Goal: Share content: Share content

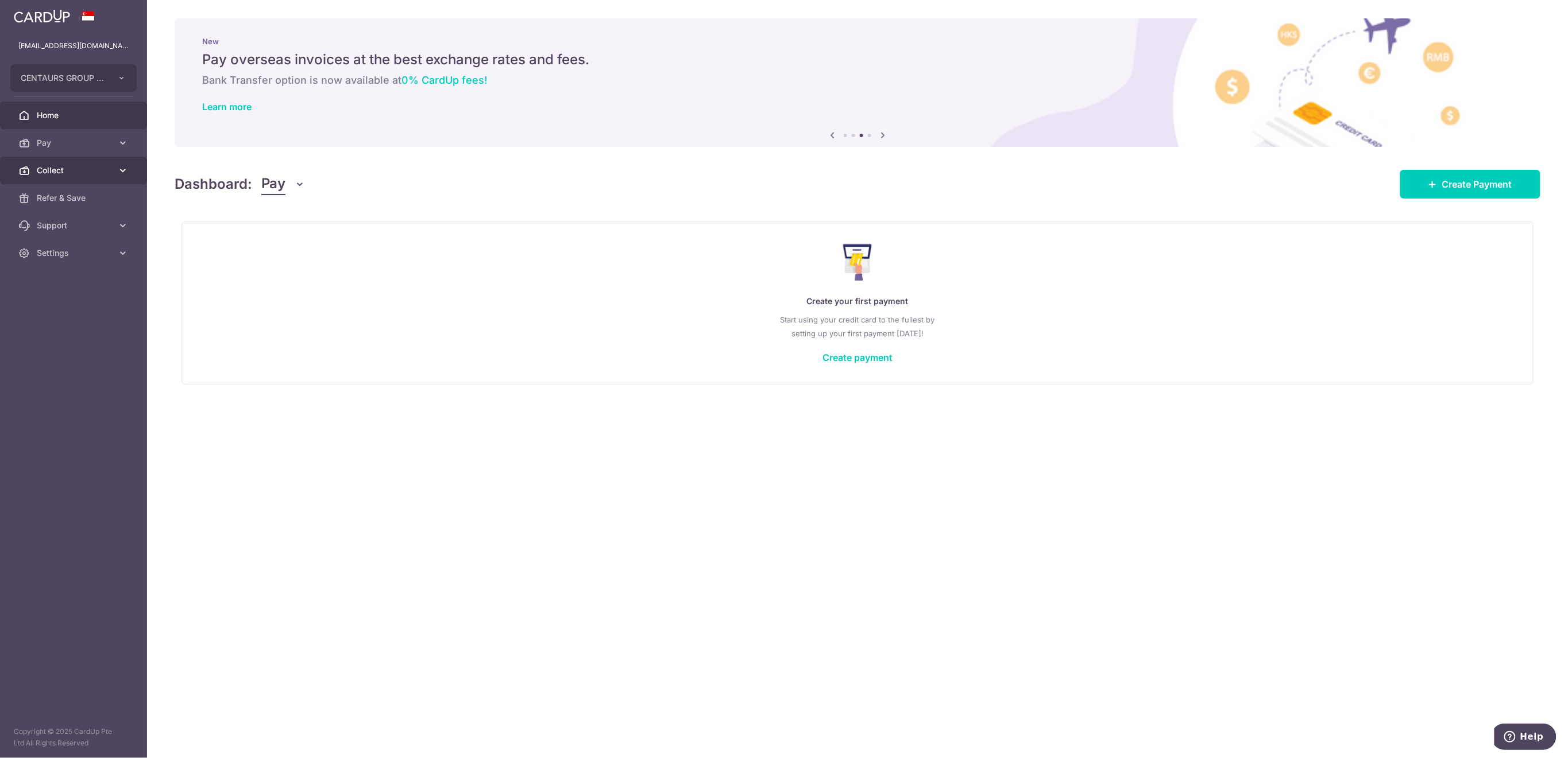
click at [78, 172] on span "Collect" at bounding box center [74, 171] width 75 height 12
click at [81, 254] on span "Payment Requests" at bounding box center [74, 253] width 75 height 12
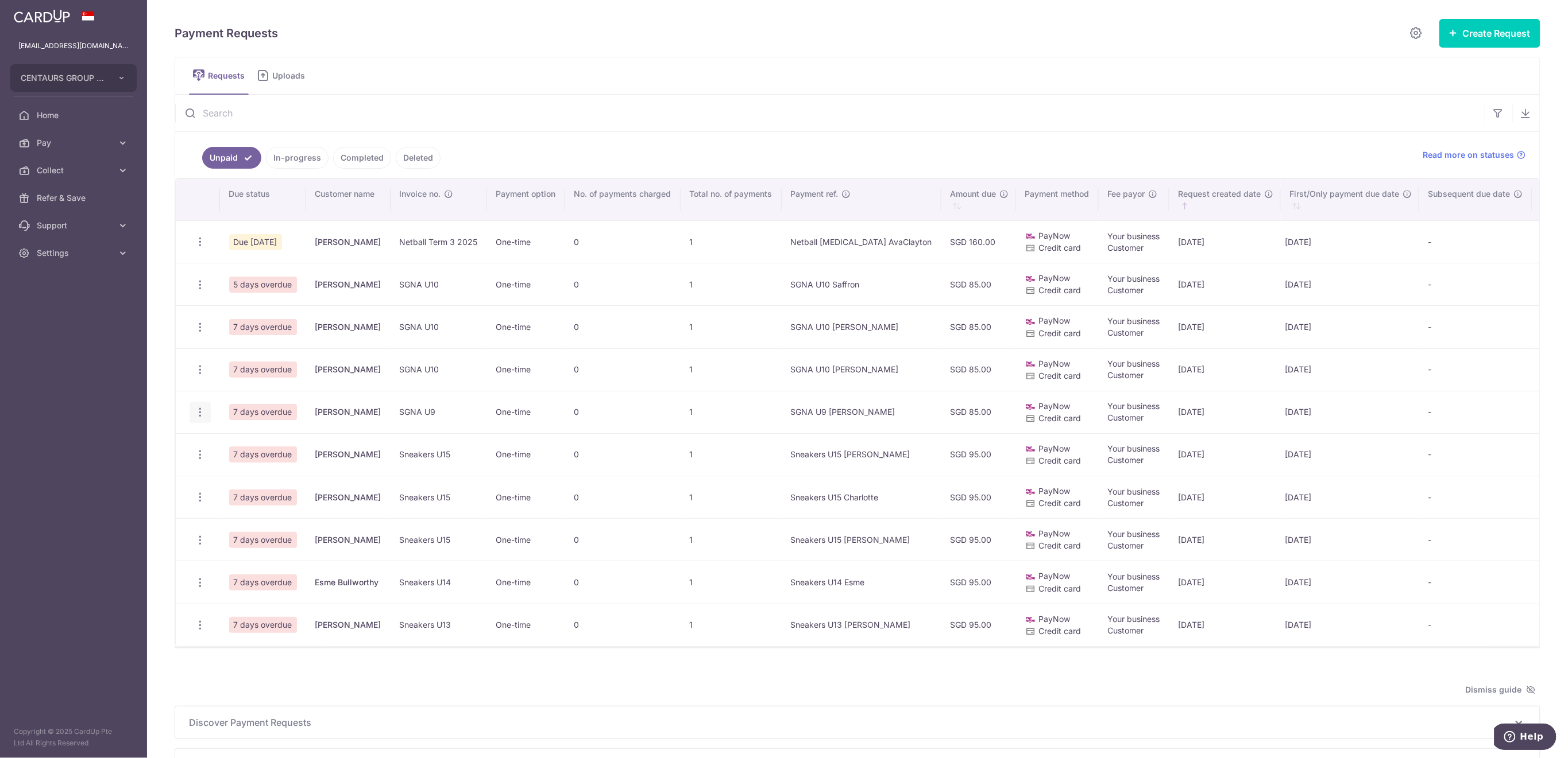
click at [201, 411] on icon "button" at bounding box center [200, 412] width 12 height 12
click at [251, 495] on span "Share Request" at bounding box center [258, 499] width 73 height 14
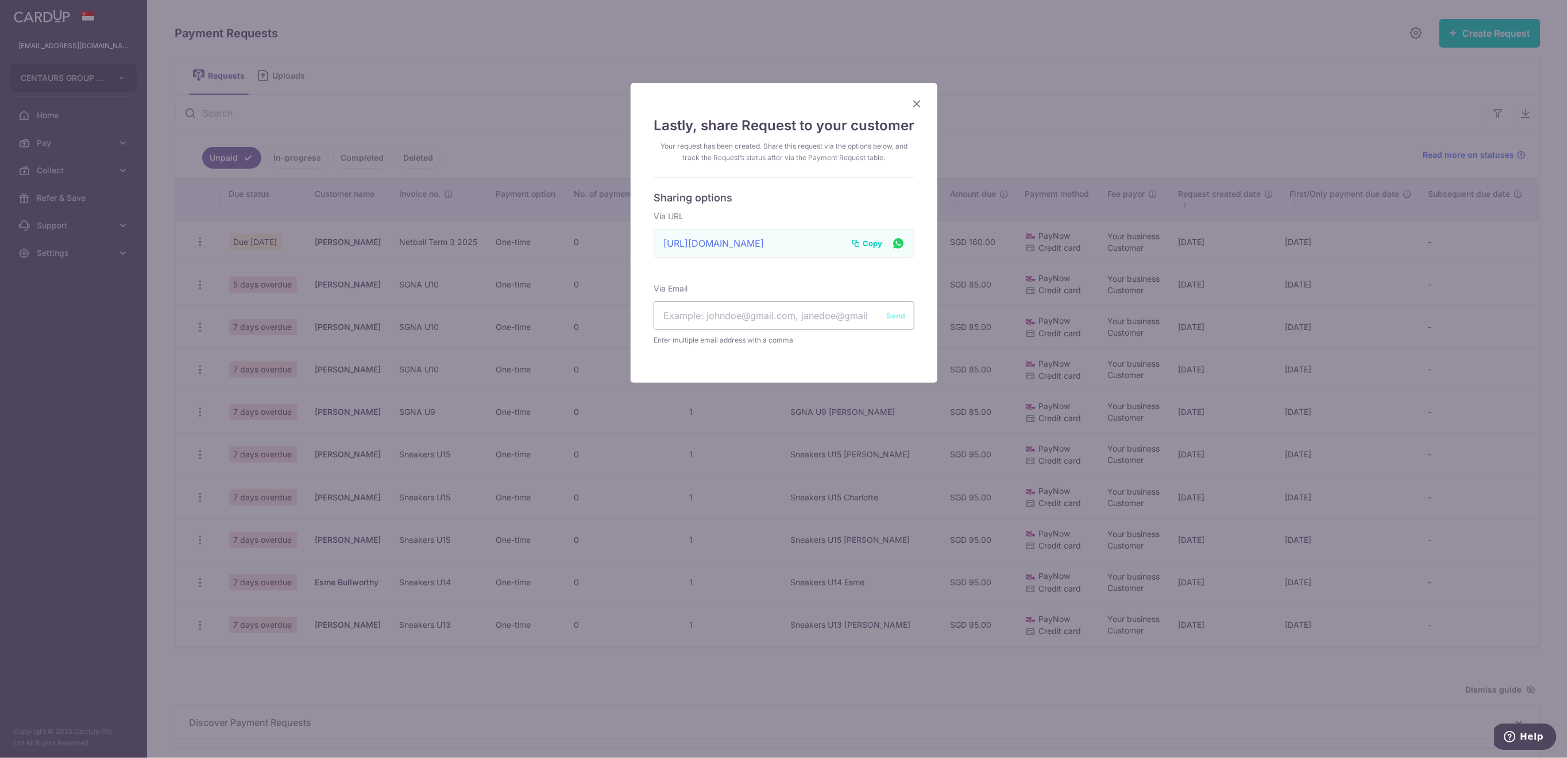
click at [862, 242] on span "Copy" at bounding box center [872, 243] width 20 height 12
click at [663, 311] on input "text" at bounding box center [784, 315] width 261 height 29
paste input "nicolamroy@gmail.com"
type input "nicolamroy@gmail.com"
click at [897, 310] on button "Send" at bounding box center [895, 316] width 19 height 12
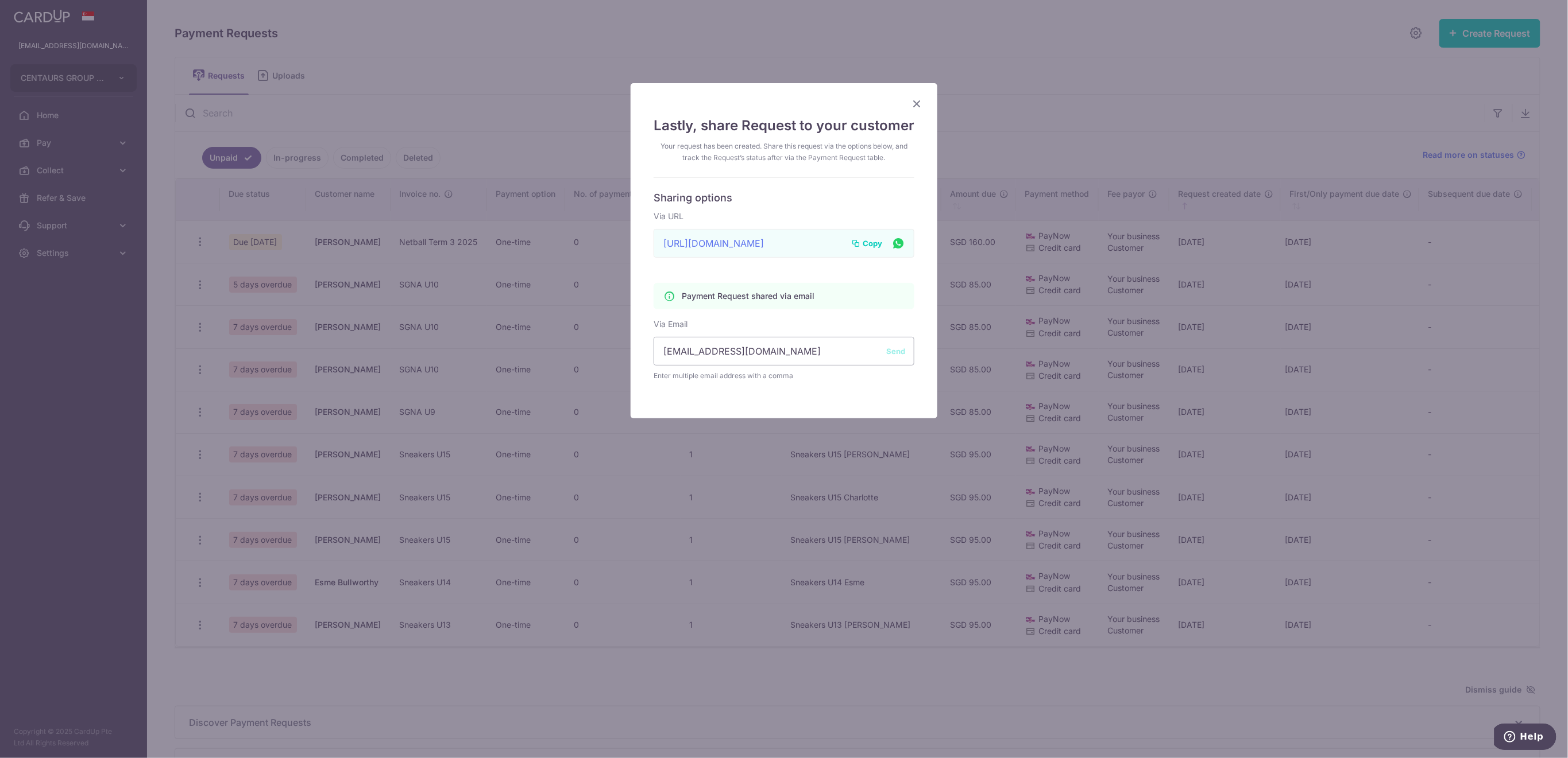
click at [911, 103] on icon "Close" at bounding box center [917, 104] width 14 height 15
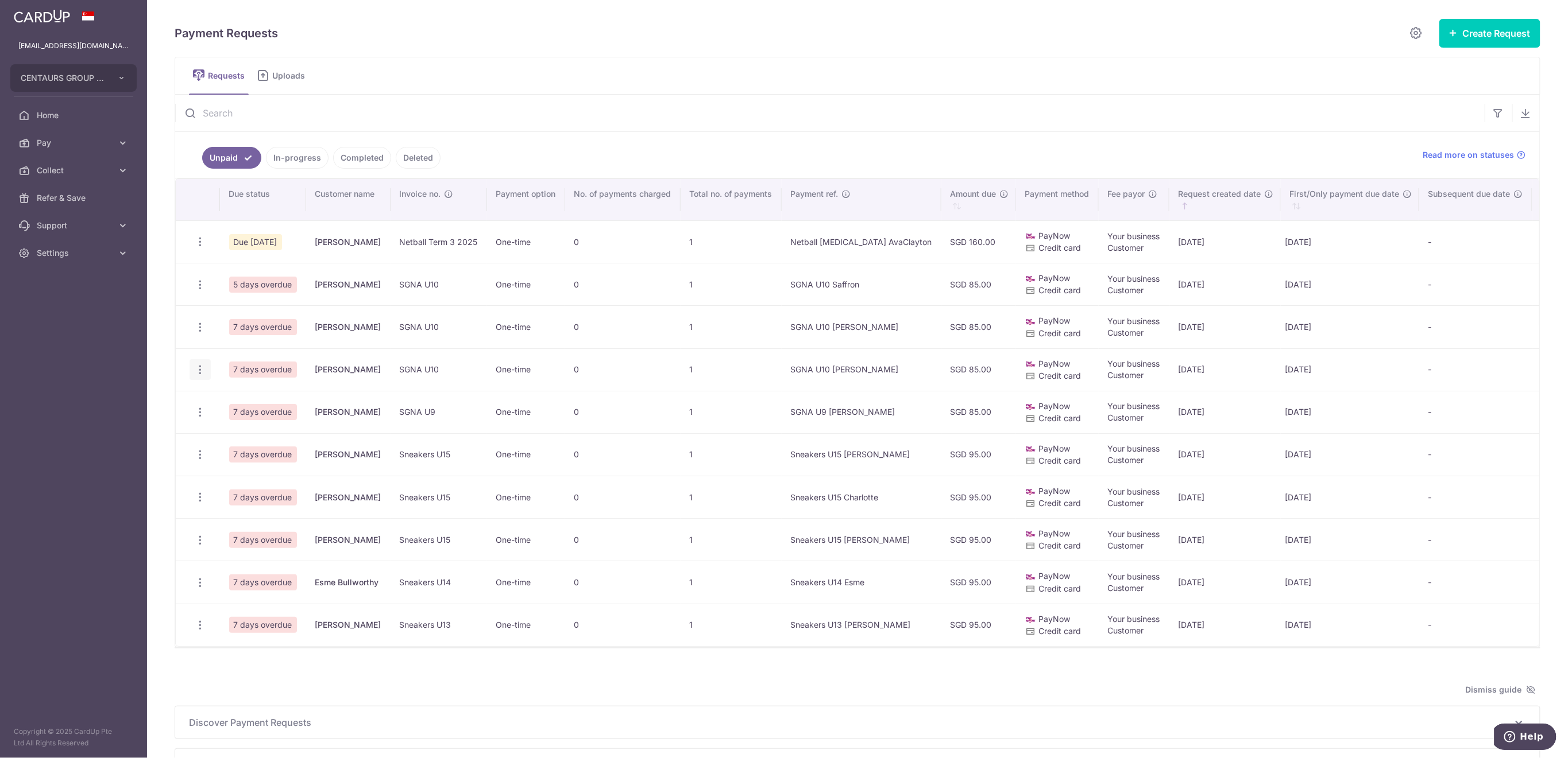
click at [203, 368] on icon "button" at bounding box center [200, 370] width 12 height 12
click at [245, 459] on span "Share Request" at bounding box center [258, 456] width 73 height 14
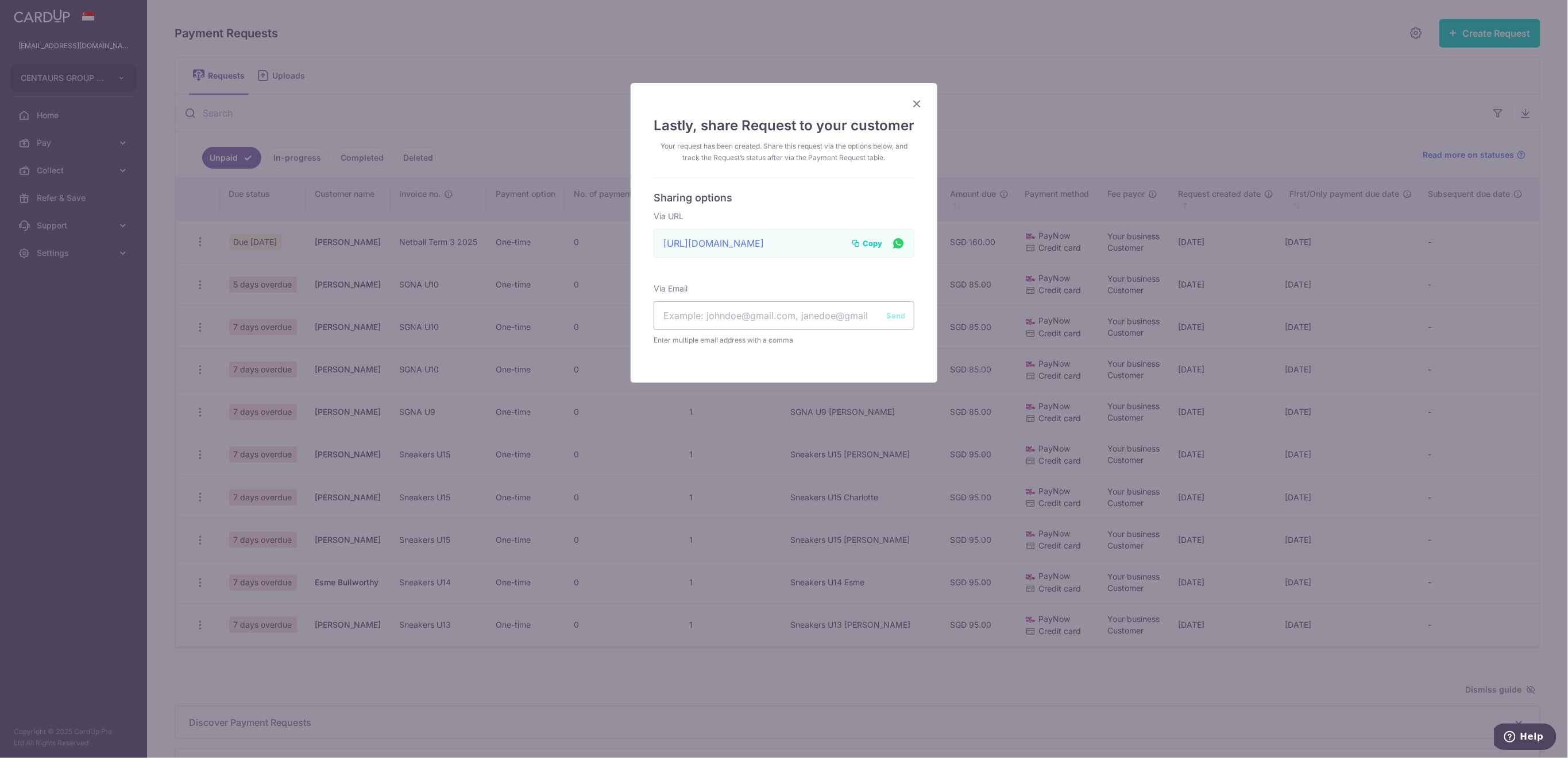
click at [870, 245] on span "Copy" at bounding box center [872, 243] width 20 height 12
click at [689, 310] on input "text" at bounding box center [784, 315] width 261 height 29
paste input "irenisch@hotmail.com"
type input "irenisch@hotmail.com"
click at [892, 317] on button "Send" at bounding box center [895, 316] width 19 height 12
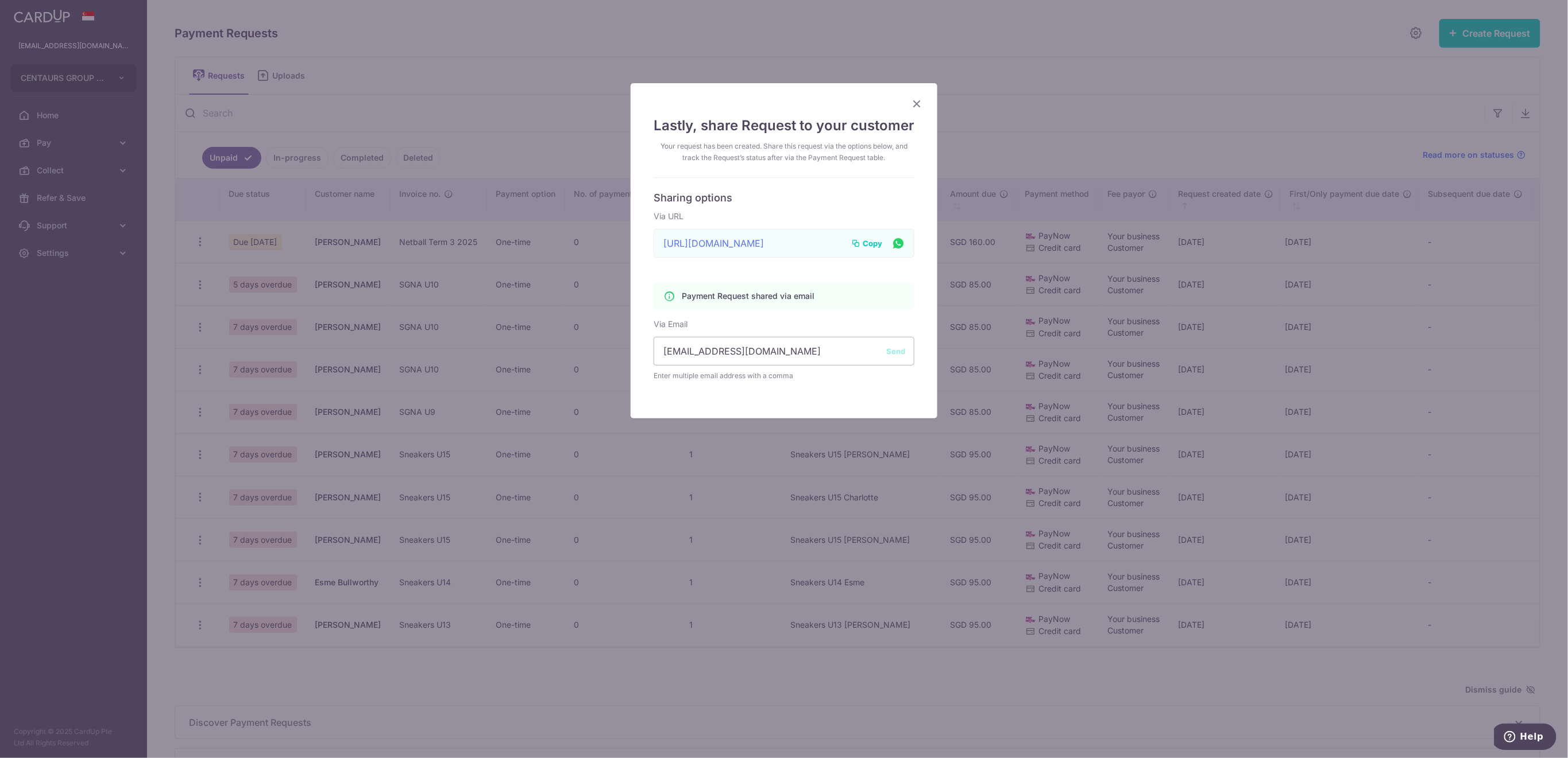
click at [912, 105] on icon "Close" at bounding box center [917, 104] width 14 height 15
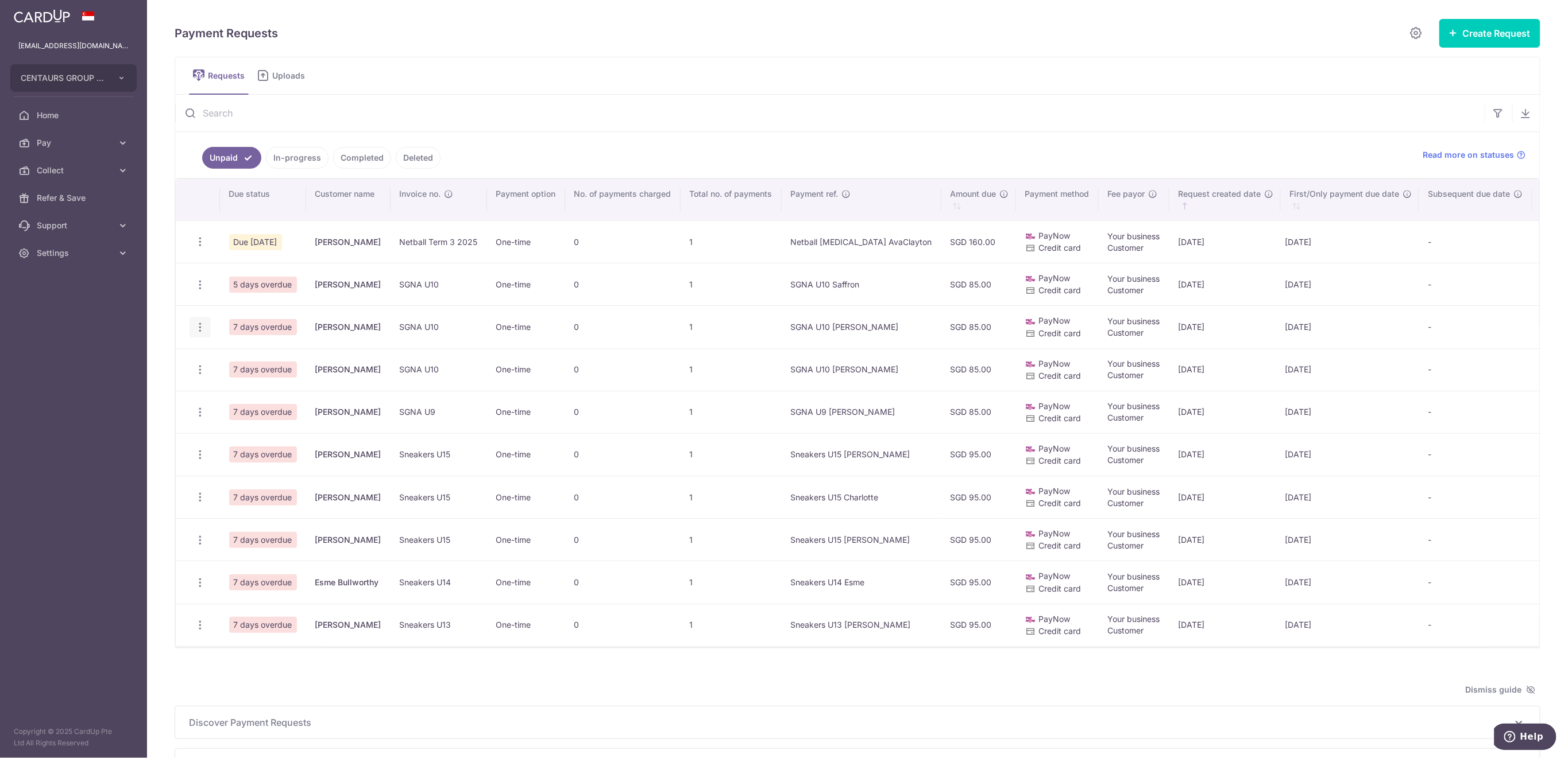
click at [199, 324] on icon "button" at bounding box center [200, 327] width 12 height 12
click at [271, 411] on span "Share Request" at bounding box center [258, 414] width 73 height 14
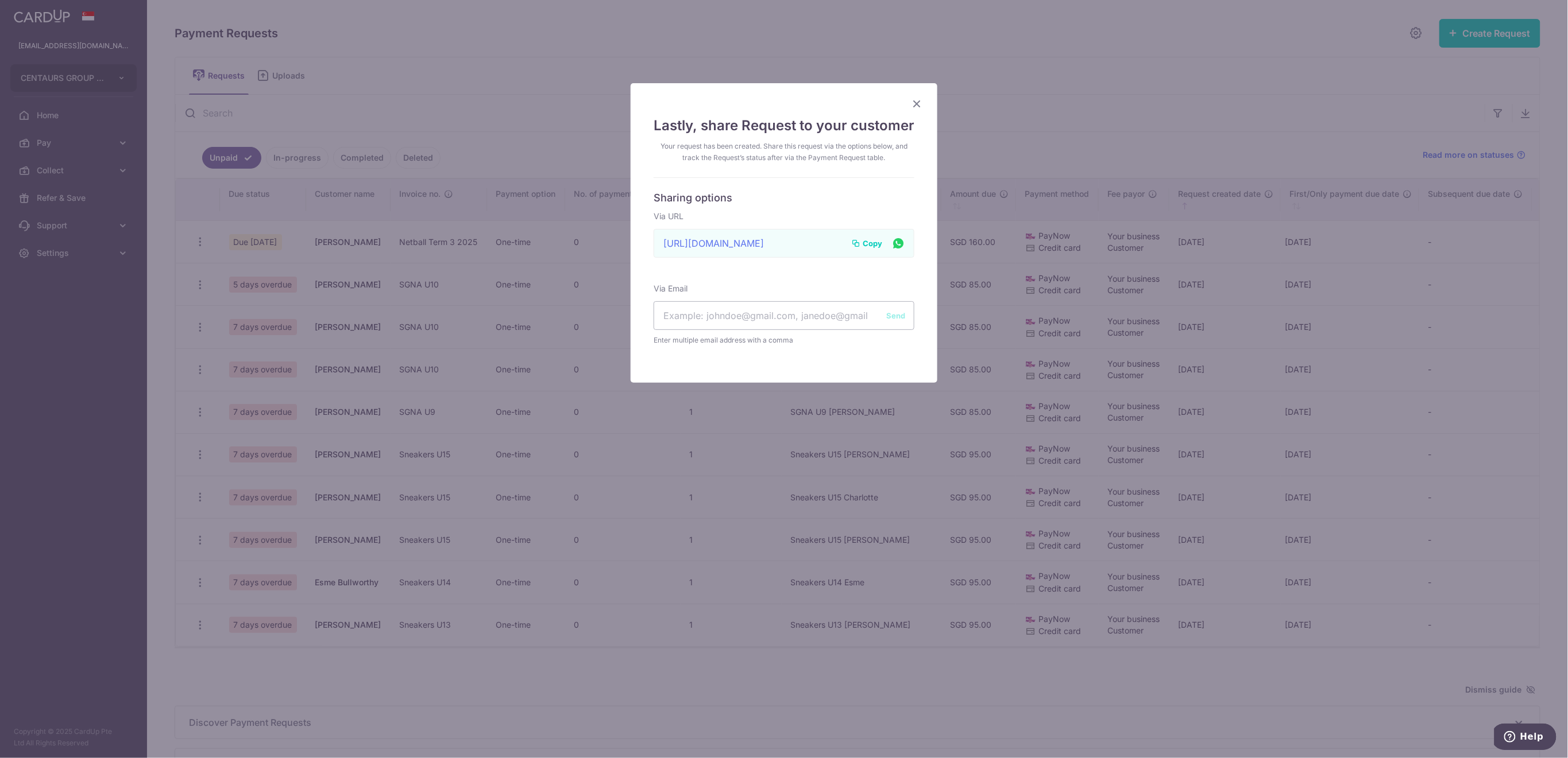
click at [862, 242] on span "Copy" at bounding box center [872, 243] width 20 height 12
click at [693, 316] on input "text" at bounding box center [784, 315] width 261 height 29
paste input "[EMAIL_ADDRESS][DOMAIN_NAME]"
type input "[EMAIL_ADDRESS][DOMAIN_NAME]"
click at [886, 313] on button "Send" at bounding box center [895, 316] width 19 height 12
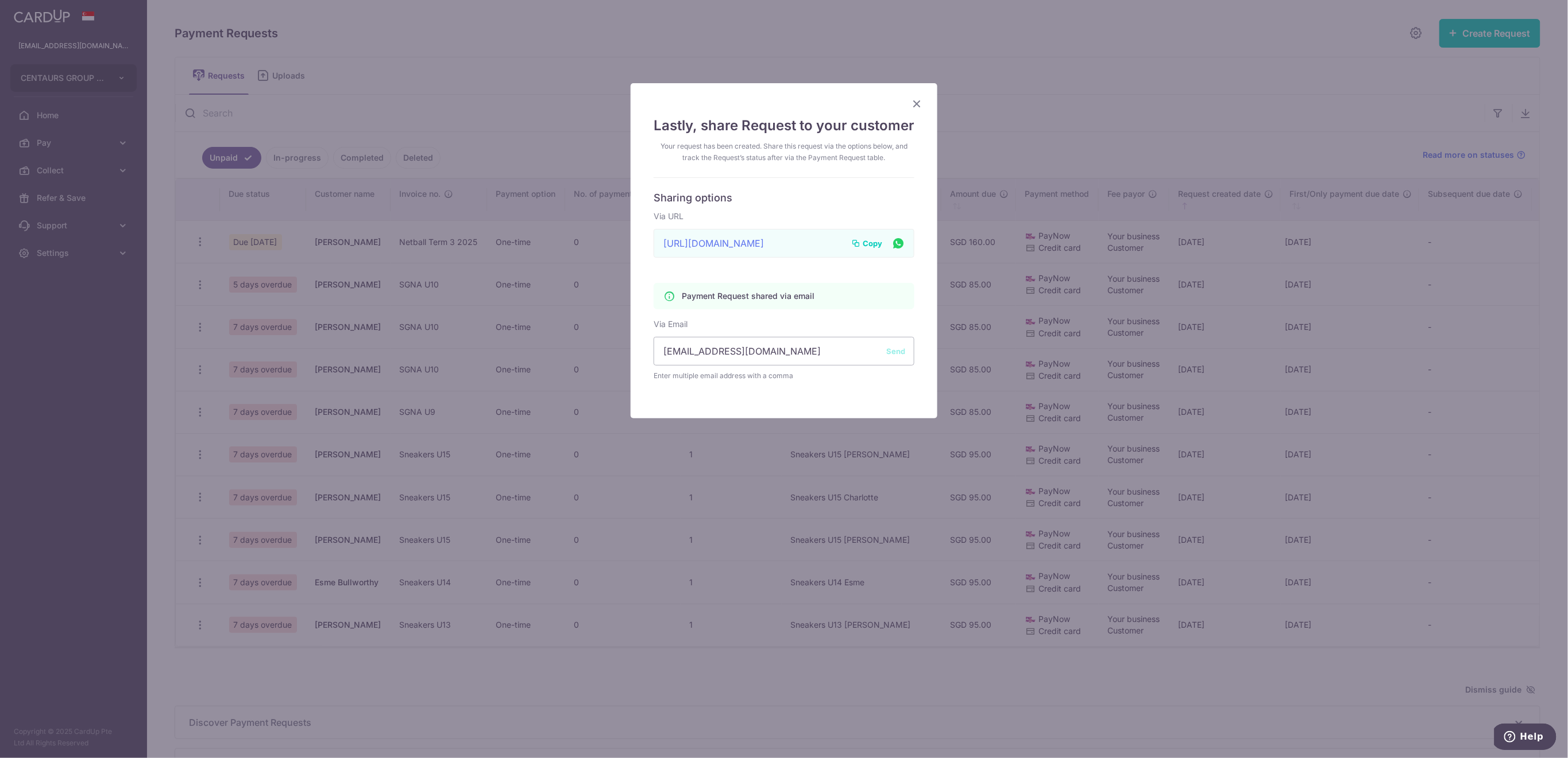
click at [911, 105] on icon "Close" at bounding box center [917, 104] width 14 height 15
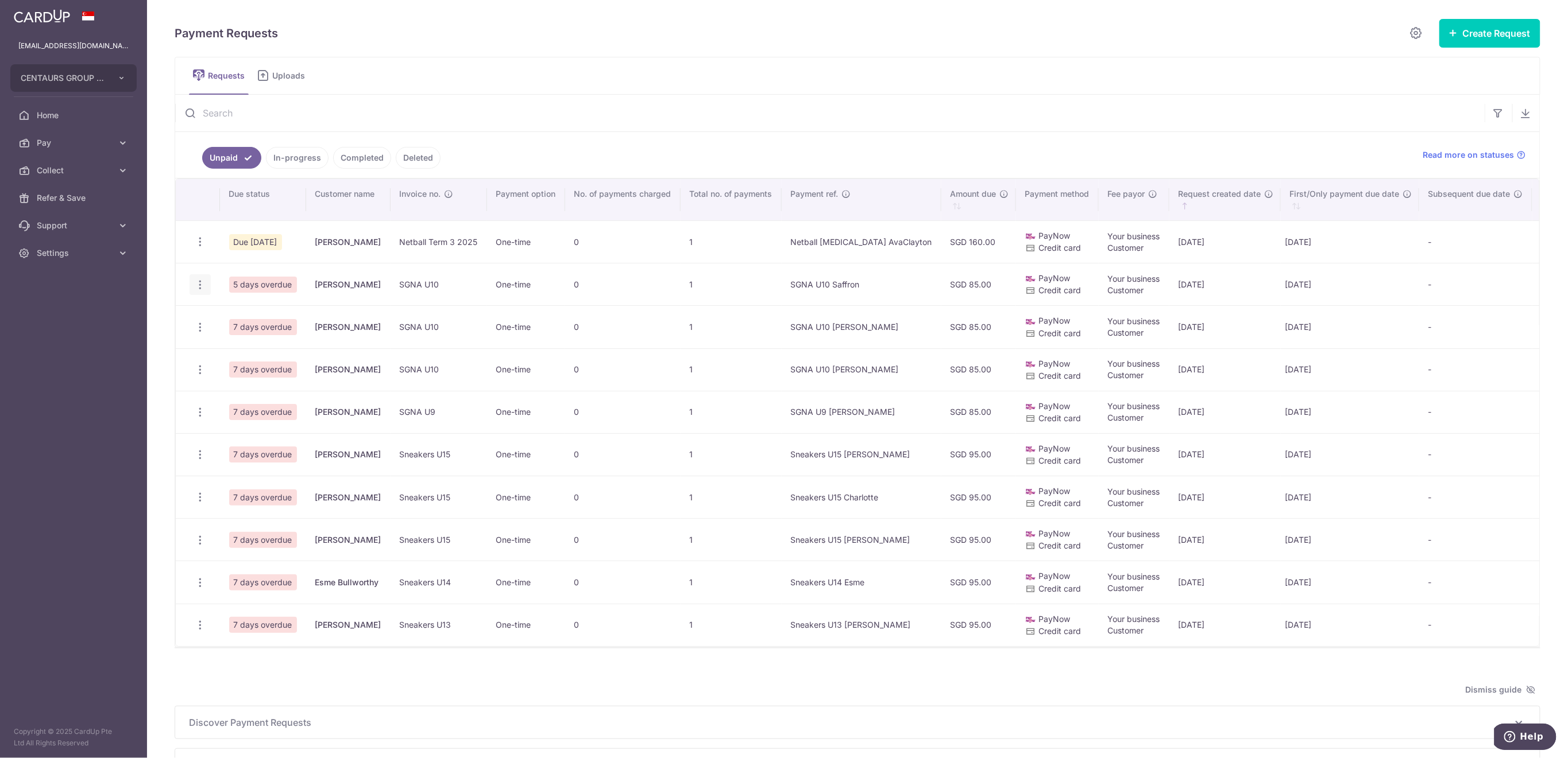
click at [199, 283] on icon "button" at bounding box center [200, 285] width 12 height 12
click at [249, 370] on span "Share Request" at bounding box center [258, 371] width 73 height 14
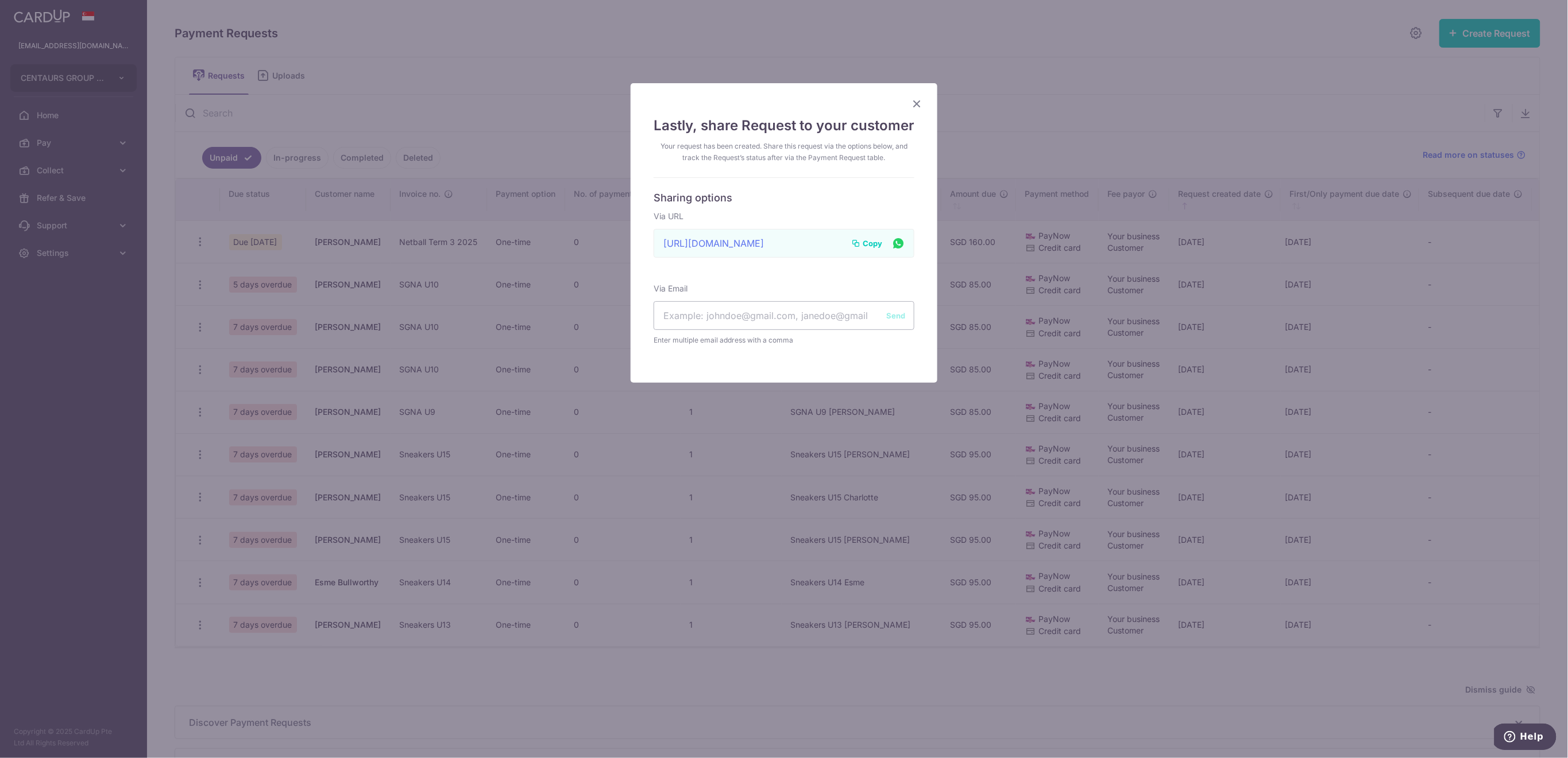
click at [865, 245] on span "Copy" at bounding box center [872, 243] width 20 height 12
click at [674, 320] on input "text" at bounding box center [784, 315] width 261 height 29
paste input "stacey_ck_su@yahoo.com.tw"
type input "stacey_ck_su@yahoo.com.tw"
click at [890, 320] on button "Send" at bounding box center [895, 316] width 19 height 12
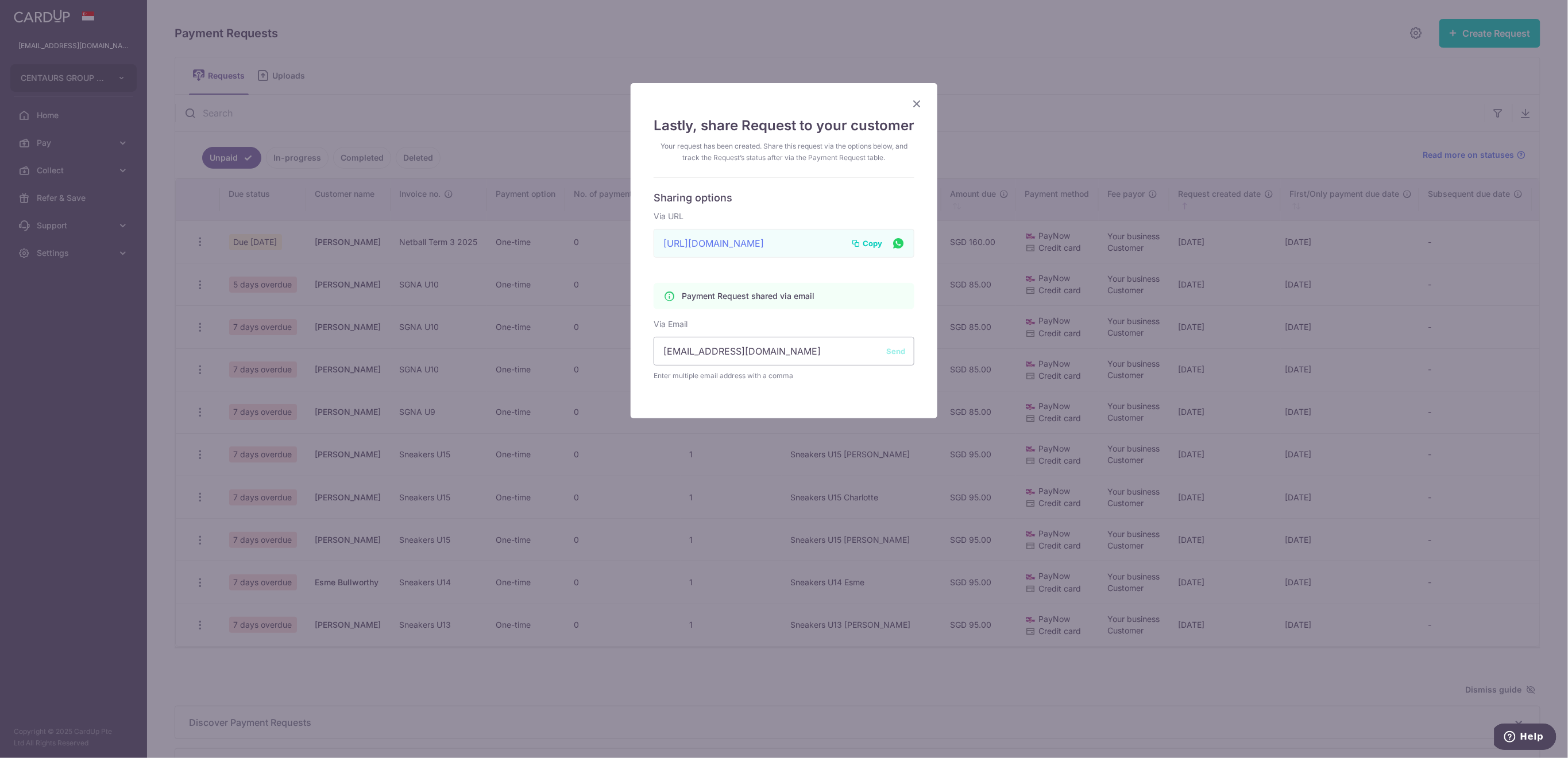
click at [912, 100] on icon "Close" at bounding box center [917, 104] width 14 height 15
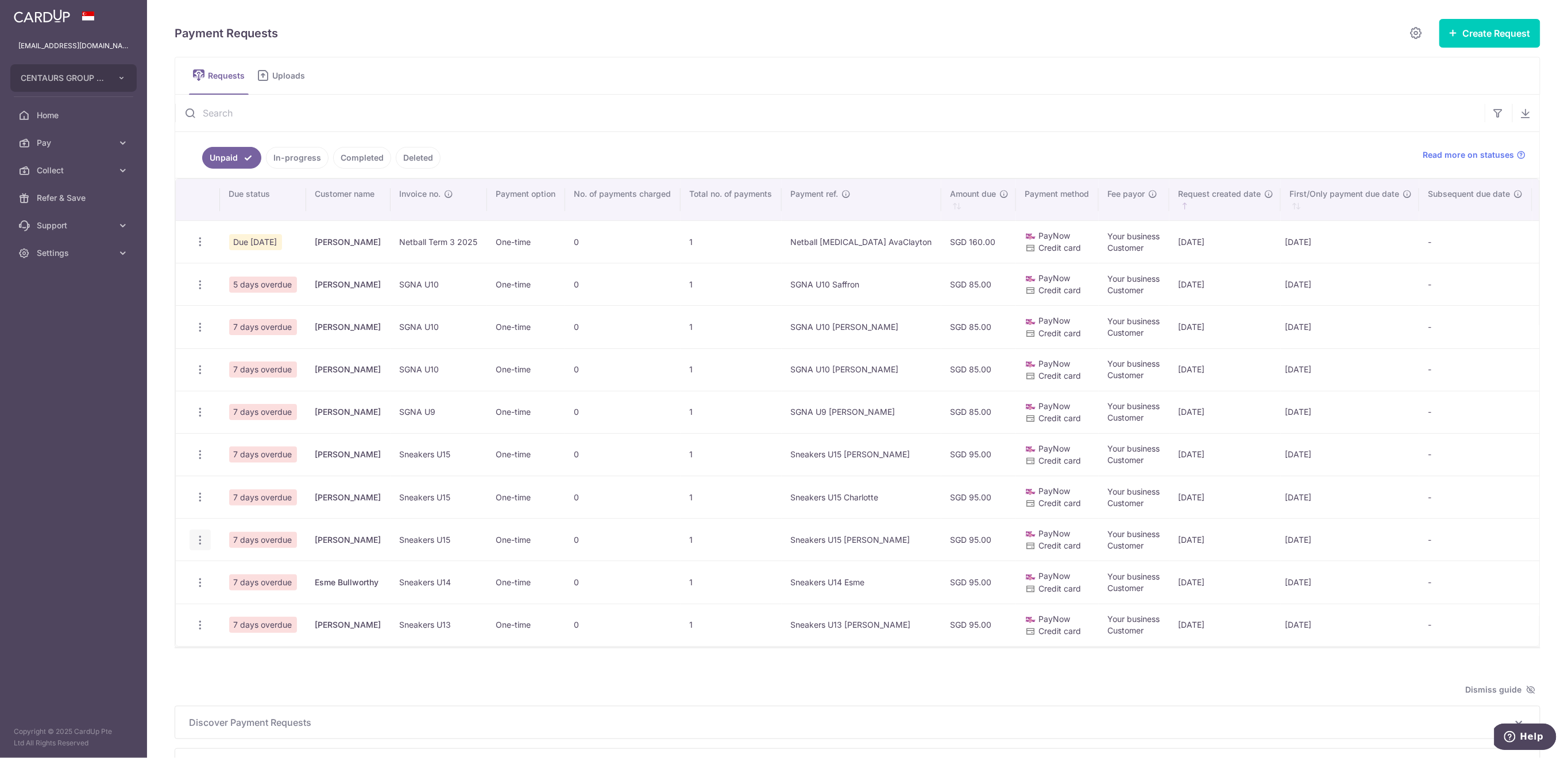
click at [201, 540] on icon "button" at bounding box center [200, 540] width 12 height 12
click at [257, 623] on span "Share Request" at bounding box center [258, 627] width 73 height 14
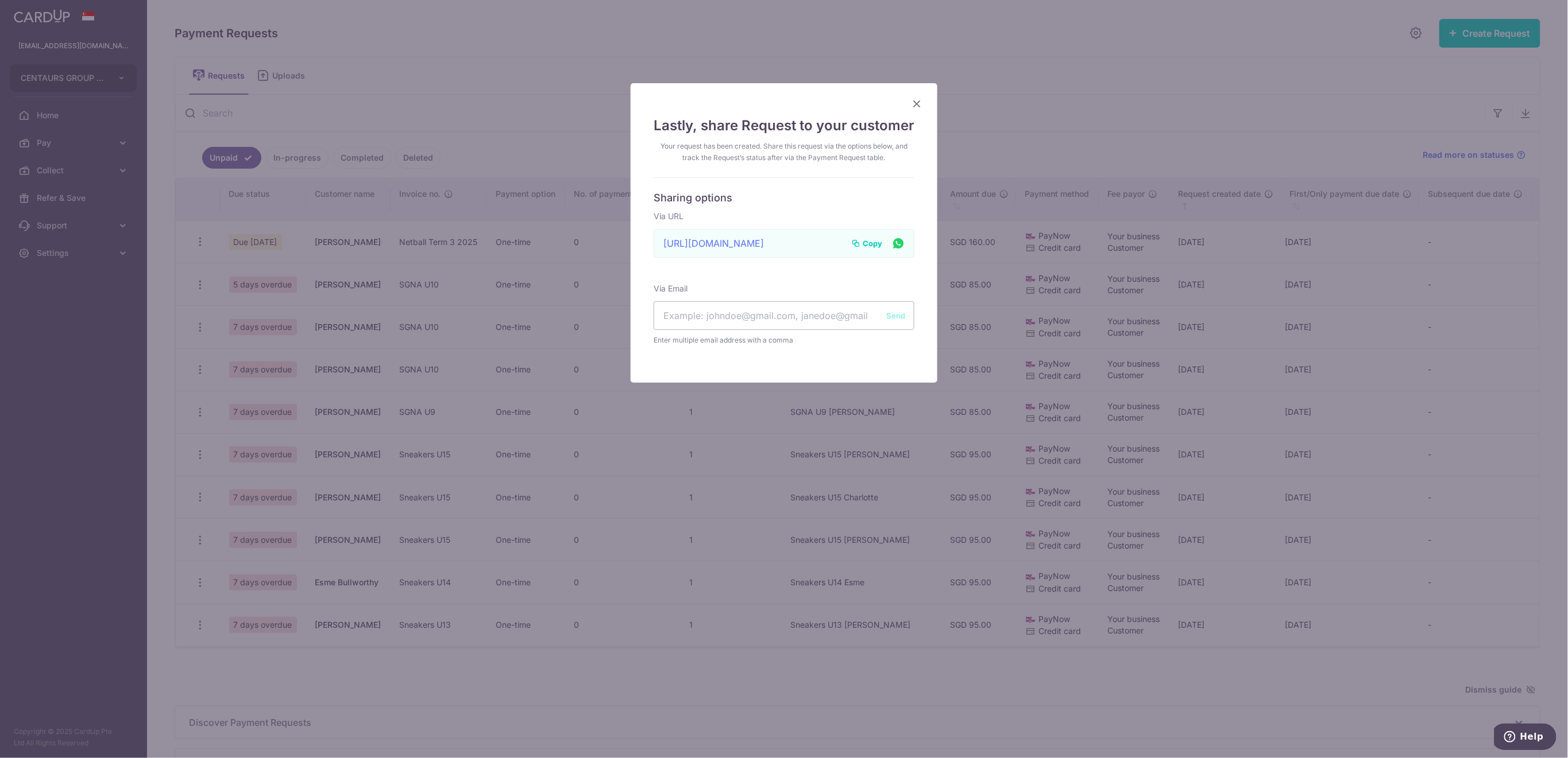
click at [868, 239] on span "Copy" at bounding box center [872, 243] width 20 height 12
click at [700, 313] on input "text" at bounding box center [784, 315] width 261 height 29
paste input "Happygal29@yahoo.com.sg"
type input "Happygal29@yahoo.com.sg"
click at [887, 316] on button "Send" at bounding box center [895, 316] width 19 height 12
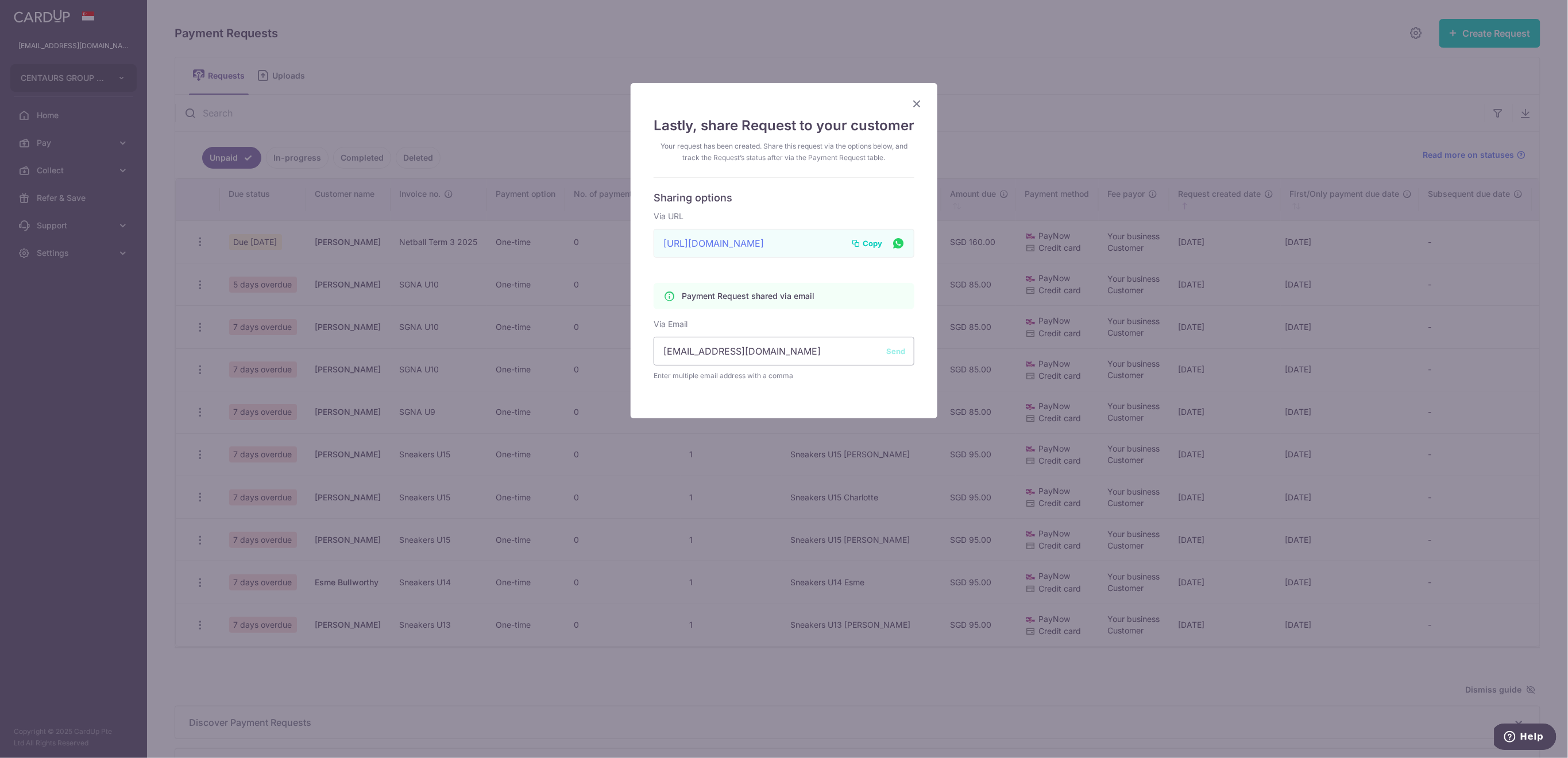
click at [910, 105] on icon "Close" at bounding box center [917, 104] width 14 height 15
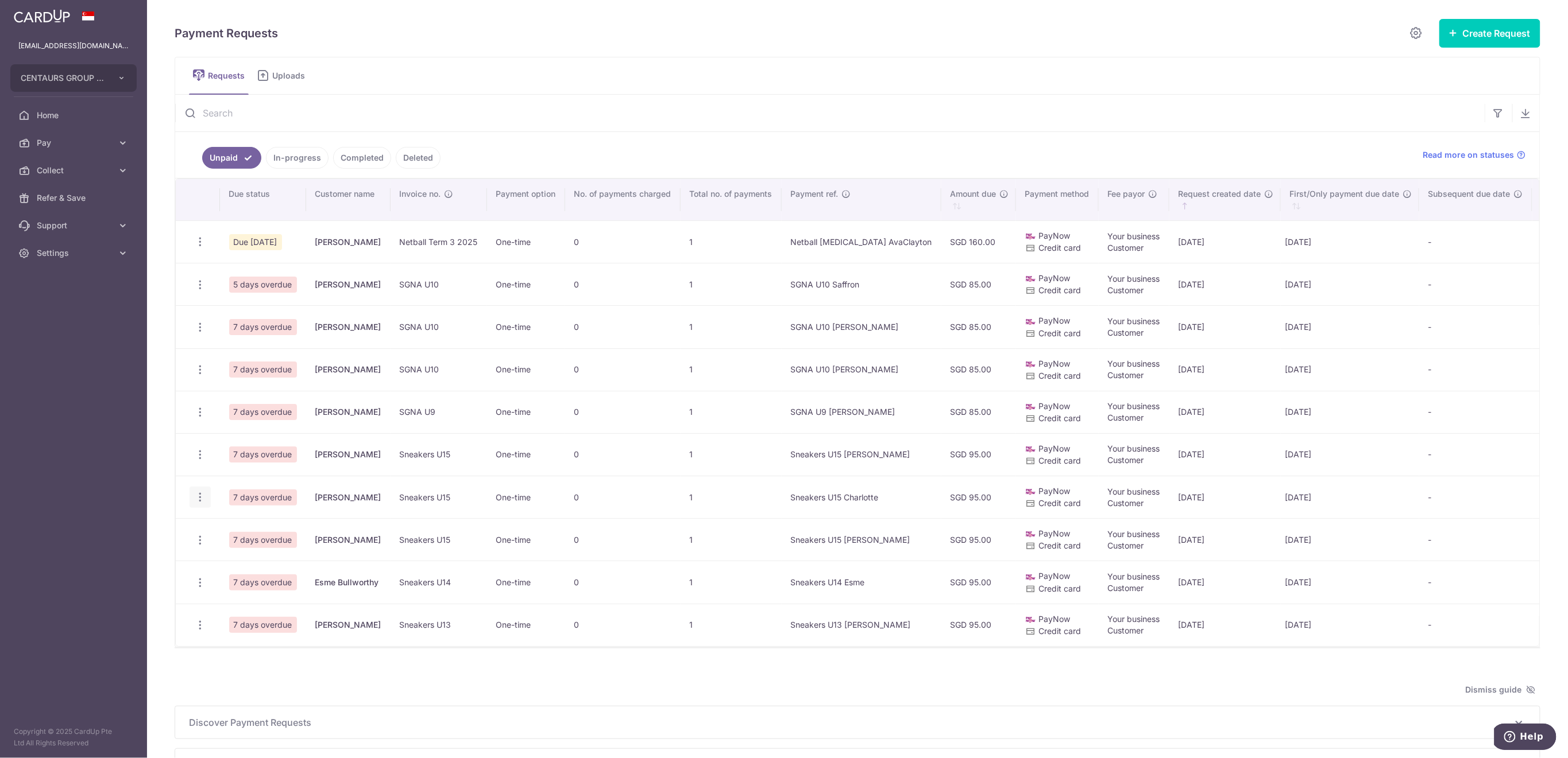
click at [200, 497] on icon "button" at bounding box center [200, 497] width 12 height 12
click at [245, 582] on span "Share Request" at bounding box center [258, 584] width 73 height 14
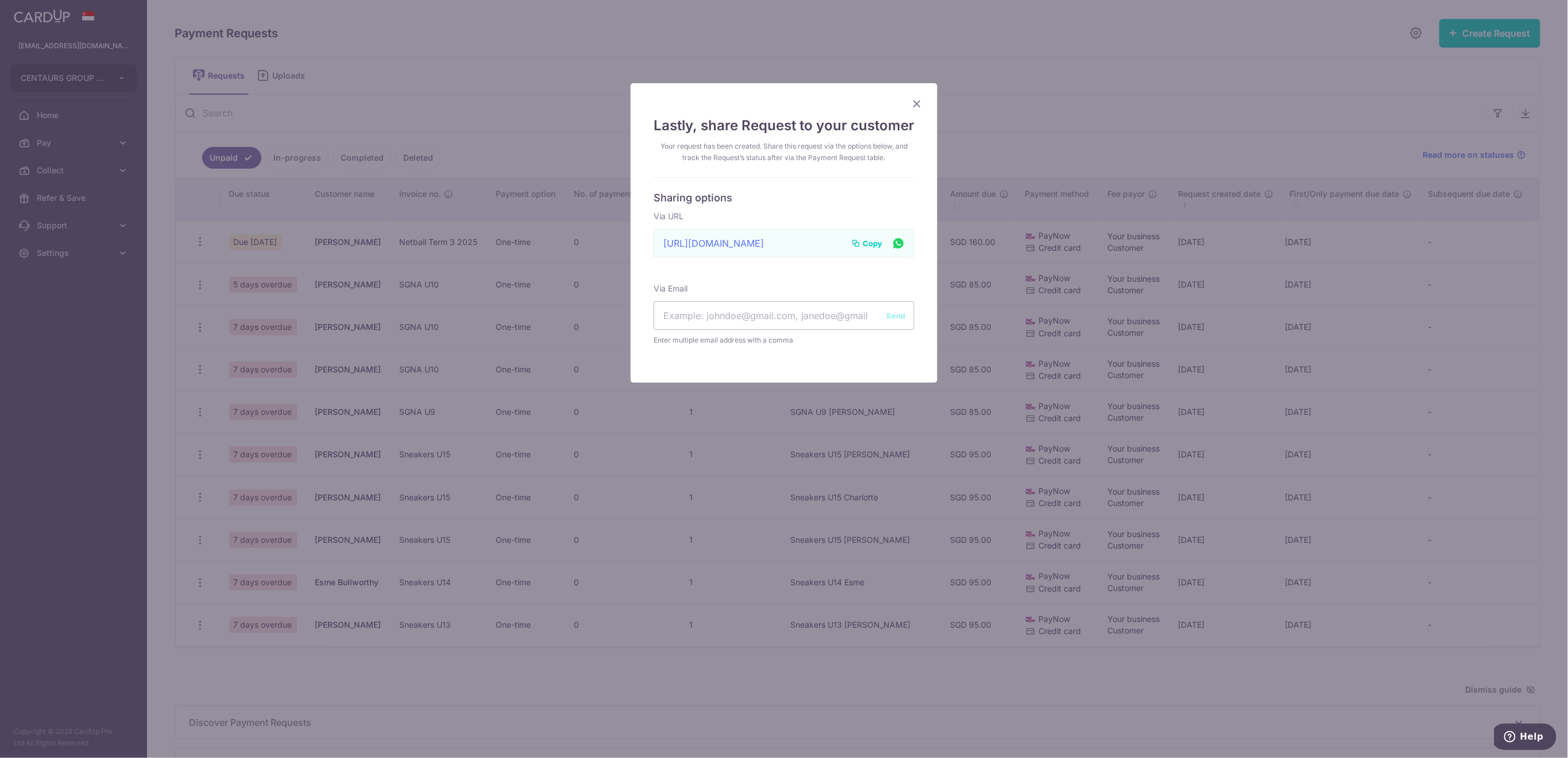
click at [867, 244] on span "Copy" at bounding box center [872, 243] width 20 height 12
click at [726, 315] on input "text" at bounding box center [784, 315] width 261 height 29
paste input "johndaniellebateman@gmail.com"
type input "johndaniellebateman@gmail.com"
click at [886, 313] on button "Send" at bounding box center [895, 316] width 19 height 12
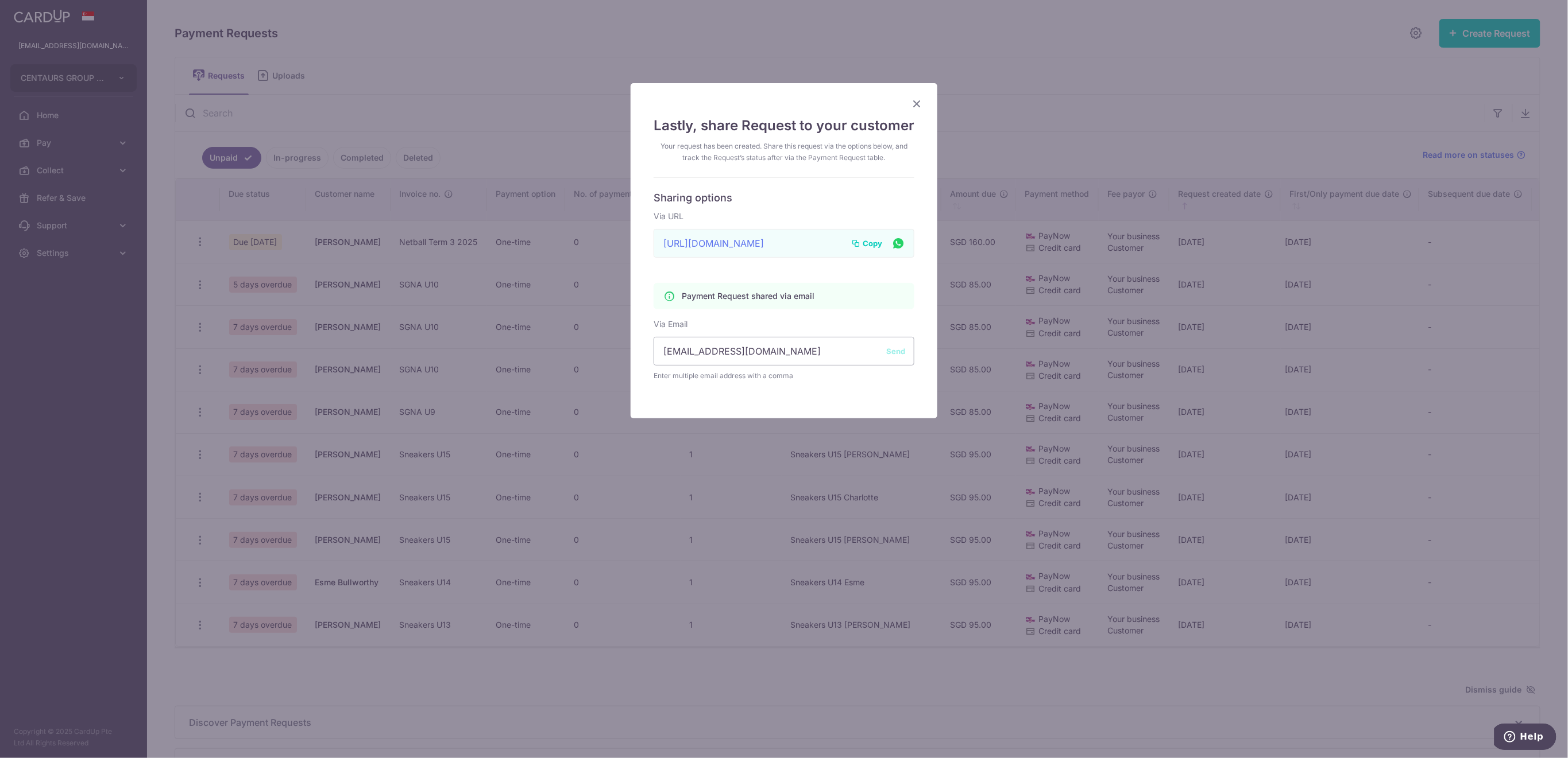
click at [910, 103] on icon "Close" at bounding box center [917, 104] width 14 height 15
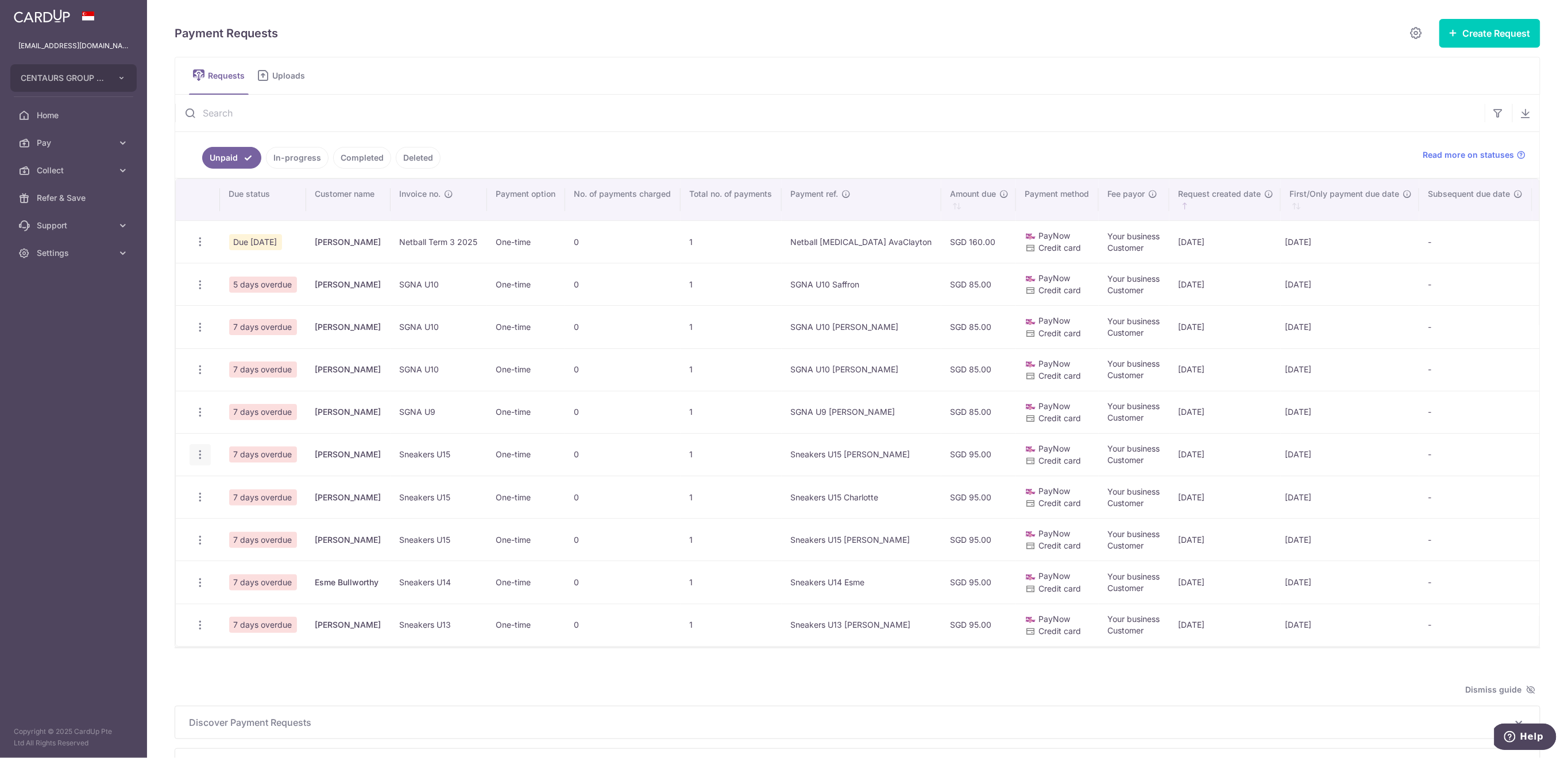
click at [196, 456] on icon "button" at bounding box center [200, 455] width 12 height 12
click at [251, 538] on span "Share Request" at bounding box center [258, 541] width 73 height 14
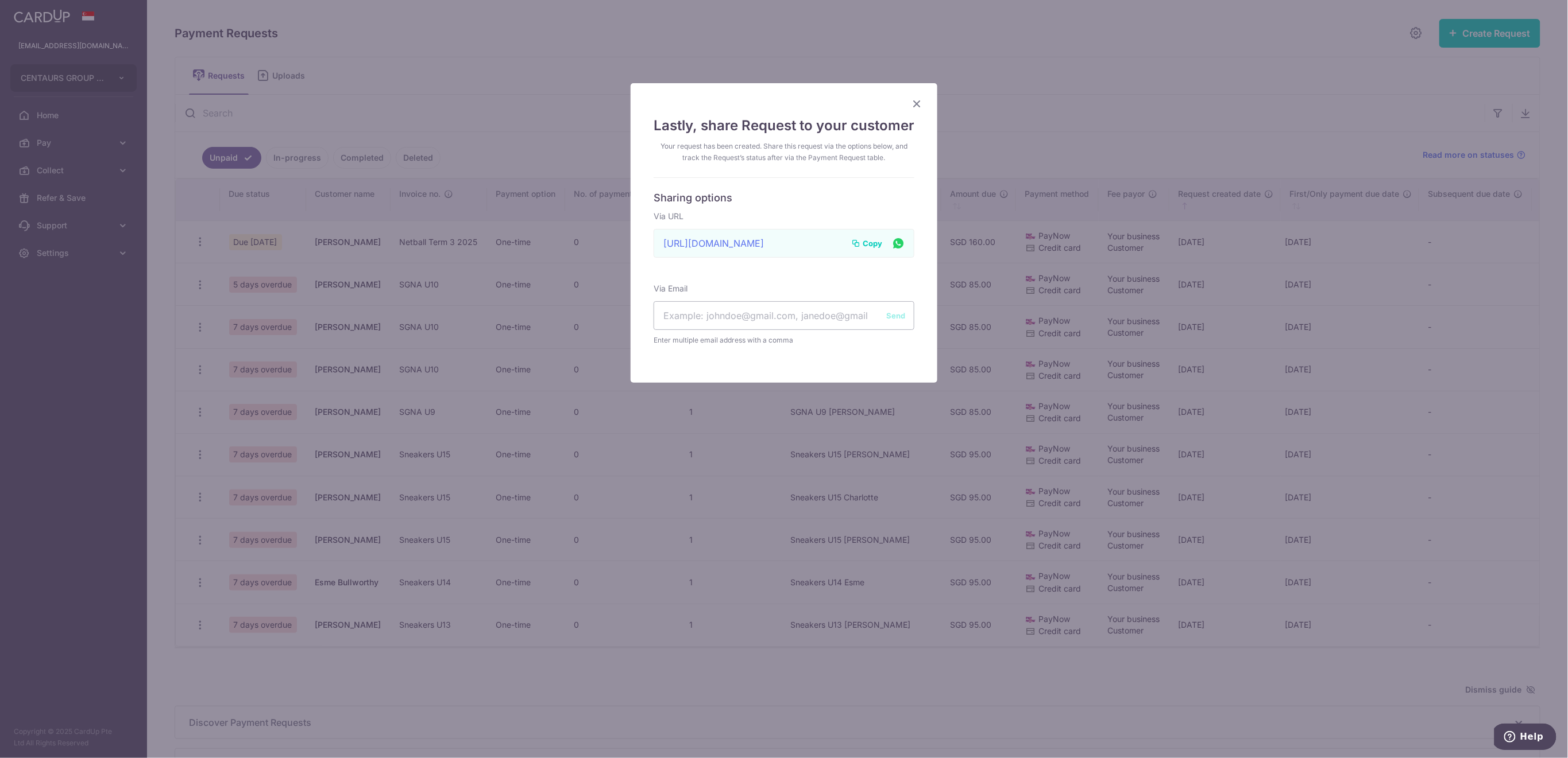
click at [868, 244] on span "Copy" at bounding box center [872, 243] width 20 height 12
click at [700, 312] on input "text" at bounding box center [784, 315] width 261 height 29
paste input "lauramurraywood@gmail.com"
type input "lauramurraywood@gmail.com"
click at [894, 311] on button "Send" at bounding box center [895, 316] width 19 height 12
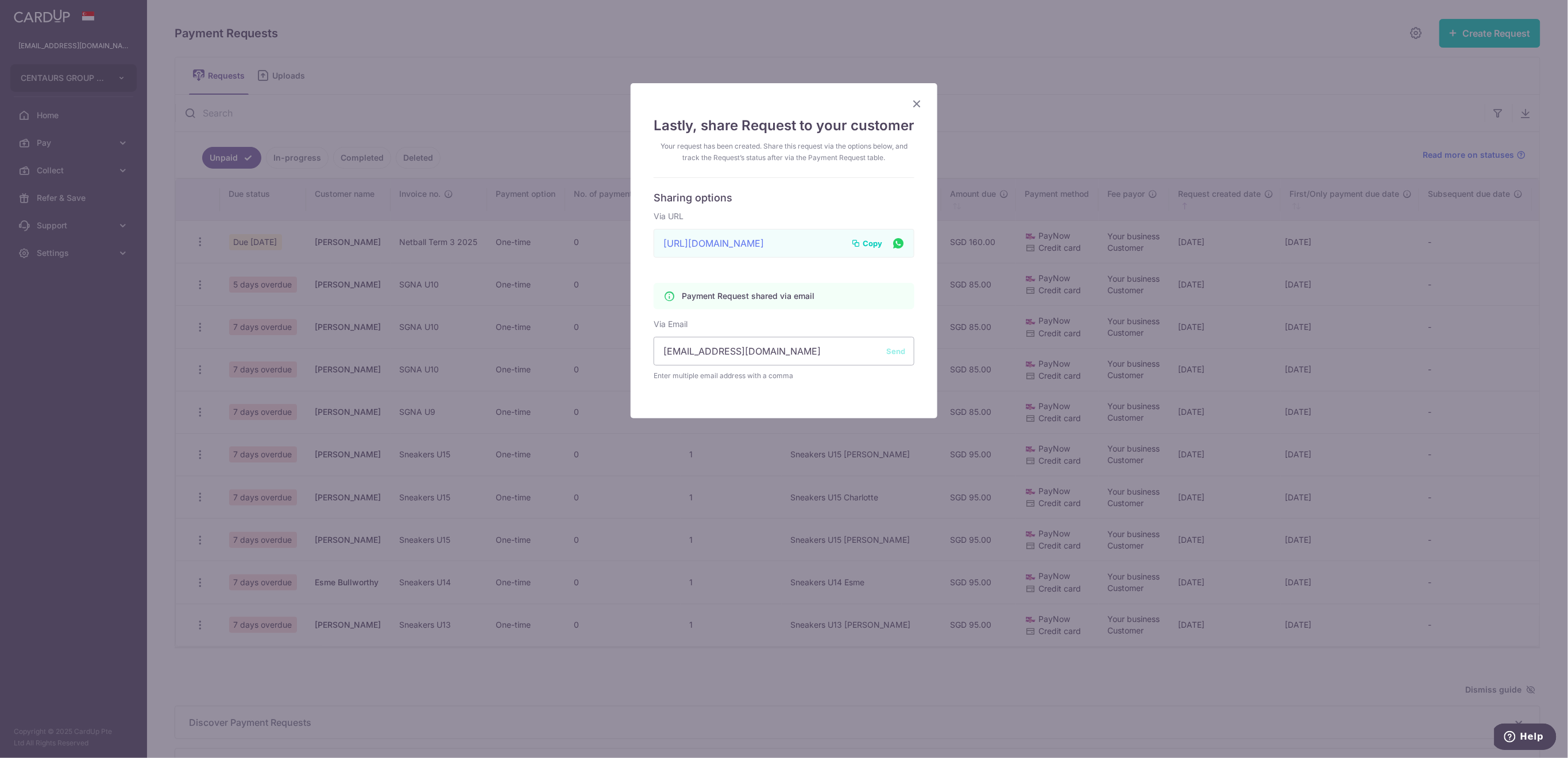
click at [910, 105] on icon "Close" at bounding box center [917, 104] width 14 height 15
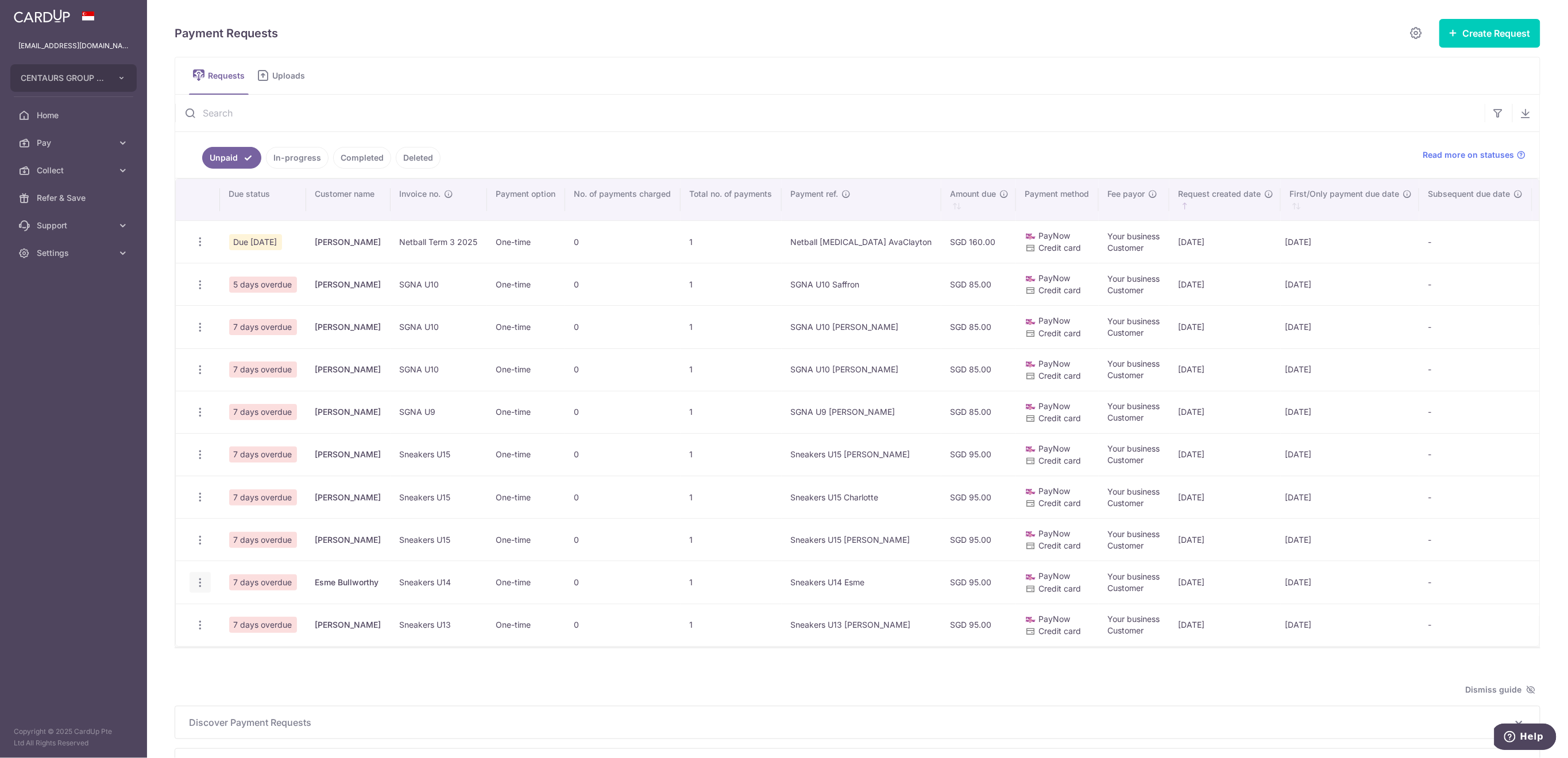
click at [199, 585] on icon "button" at bounding box center [200, 583] width 12 height 12
click at [275, 670] on span "Share Request" at bounding box center [258, 669] width 73 height 14
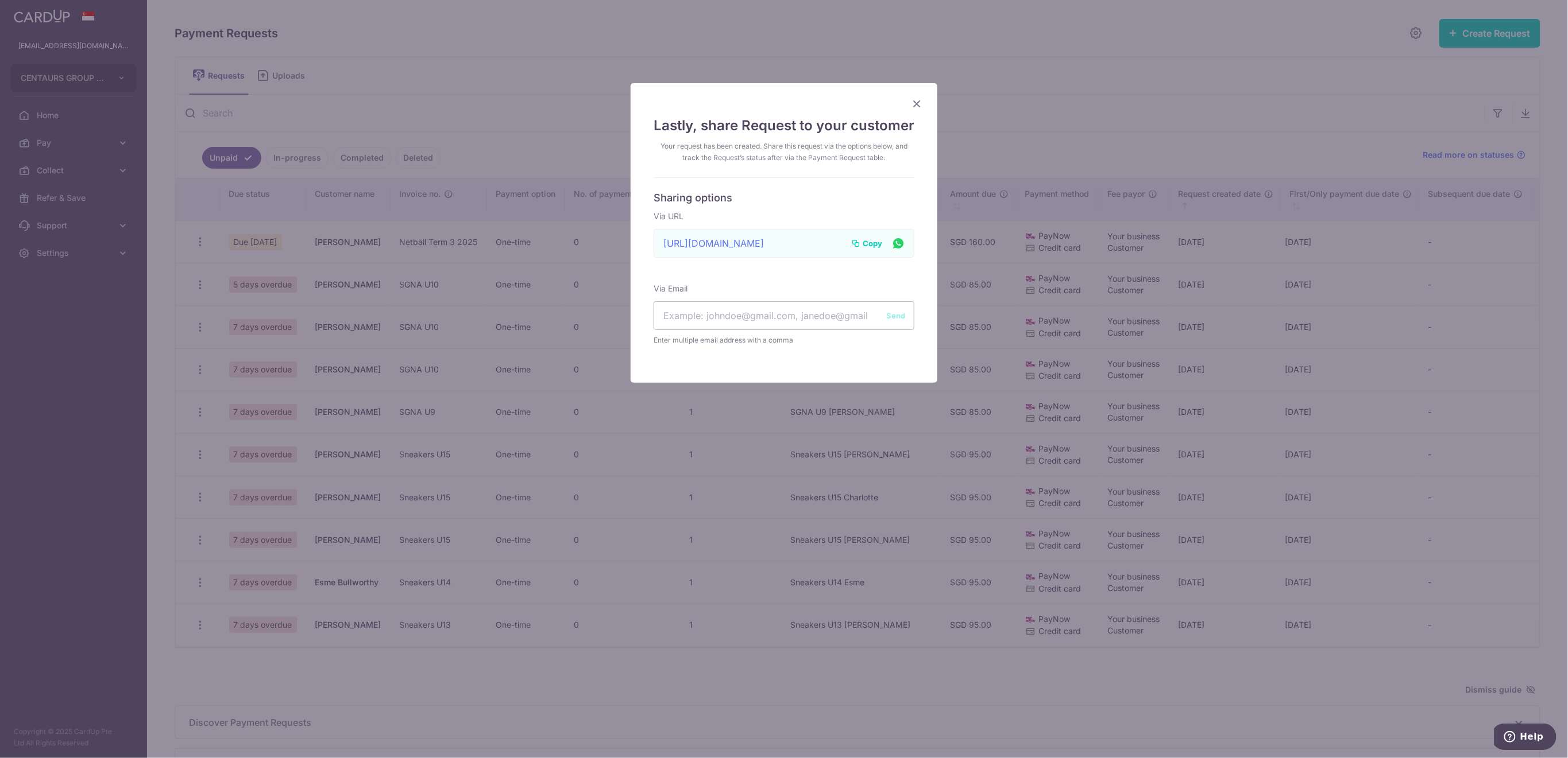
click at [866, 243] on span "Copy" at bounding box center [872, 243] width 20 height 12
click at [711, 312] on input "text" at bounding box center [784, 315] width 261 height 29
paste input "bullworthy@btinternet.com"
type input "bullworthy@btinternet.com"
click at [887, 317] on button "Send" at bounding box center [895, 316] width 19 height 12
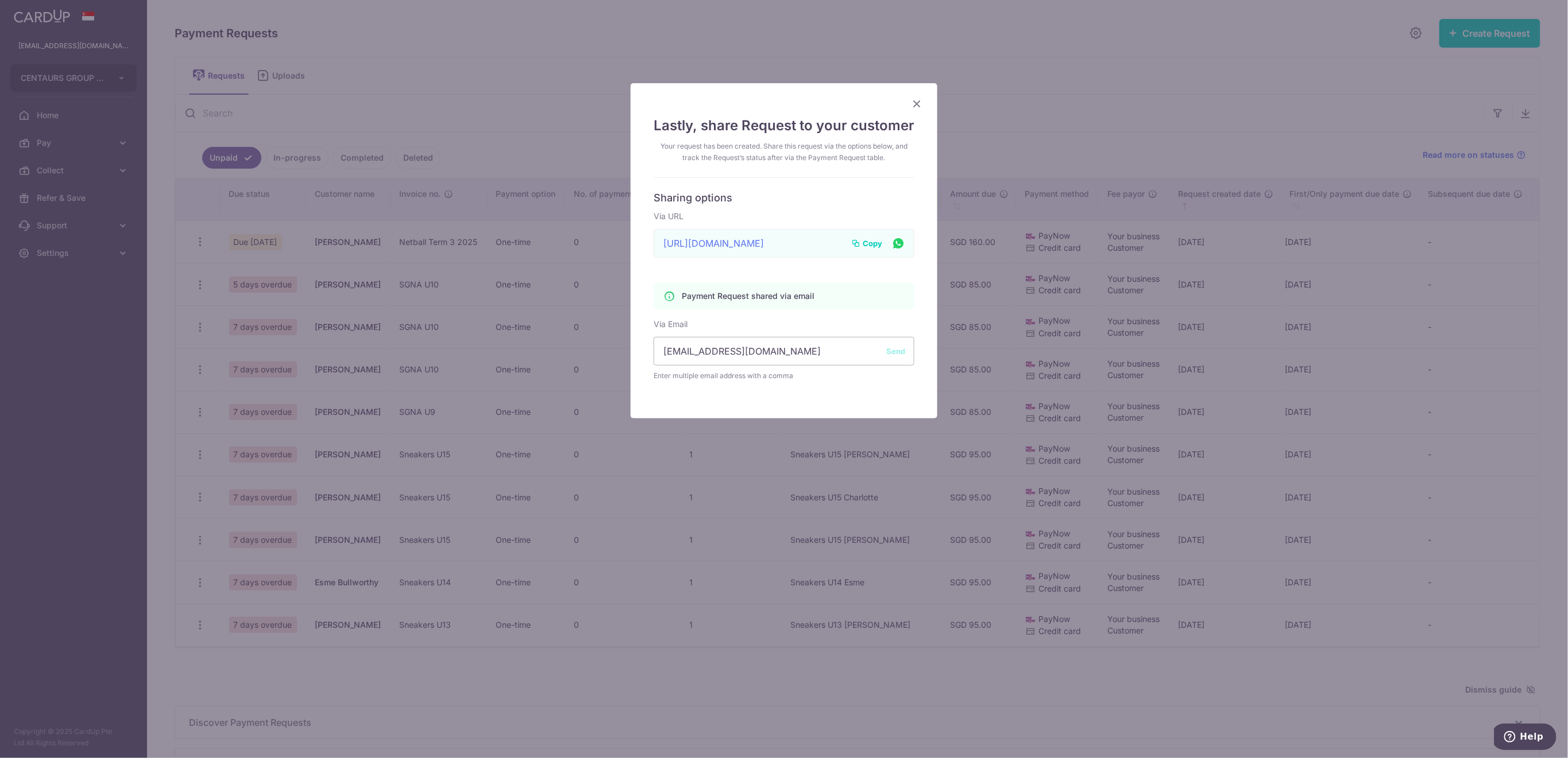
click at [911, 106] on icon "Close" at bounding box center [917, 104] width 14 height 15
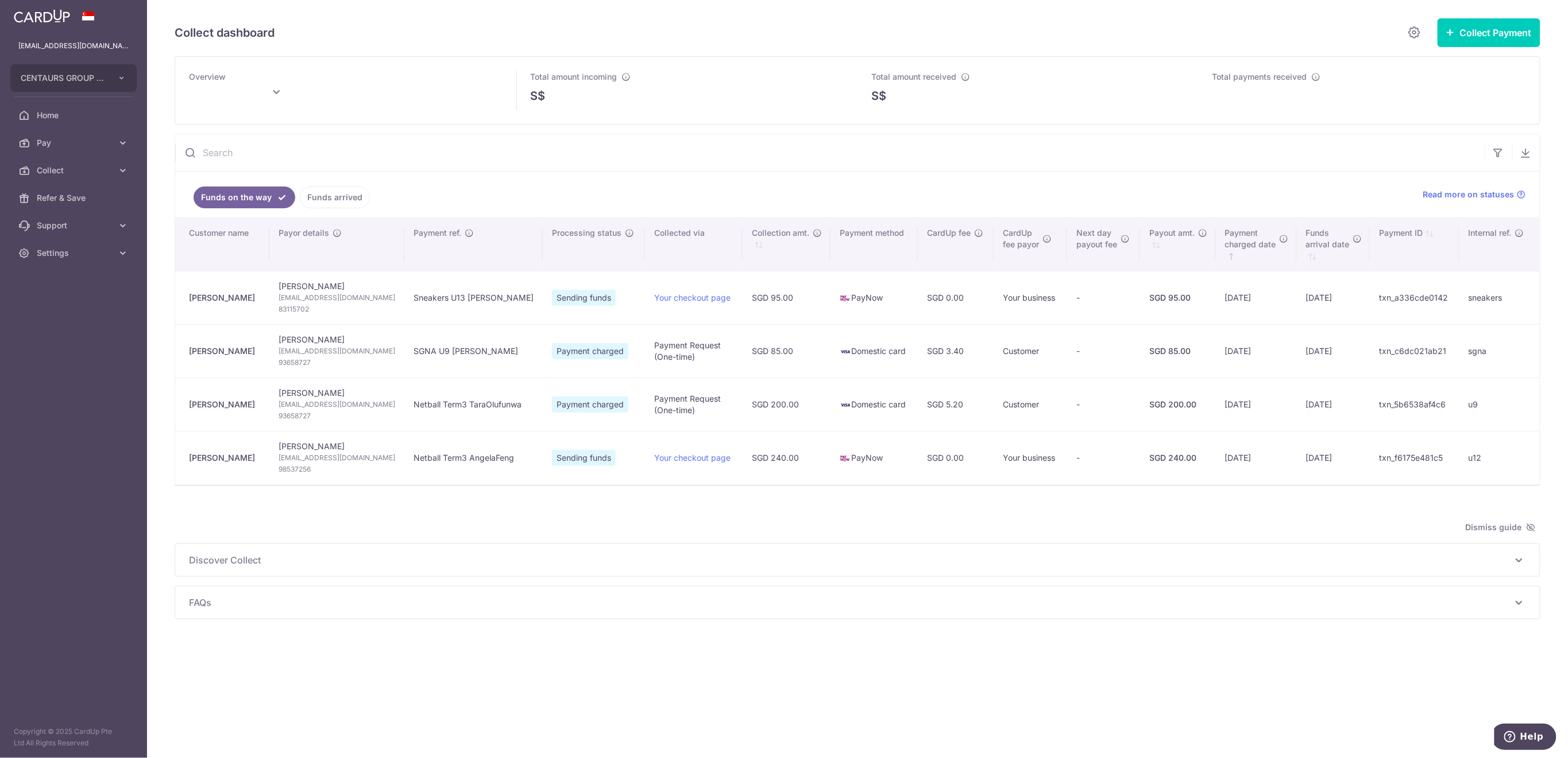
type input "[DATE]"
click at [75, 171] on span "Collect" at bounding box center [74, 171] width 75 height 12
click at [77, 254] on span "Payment Requests" at bounding box center [74, 253] width 75 height 12
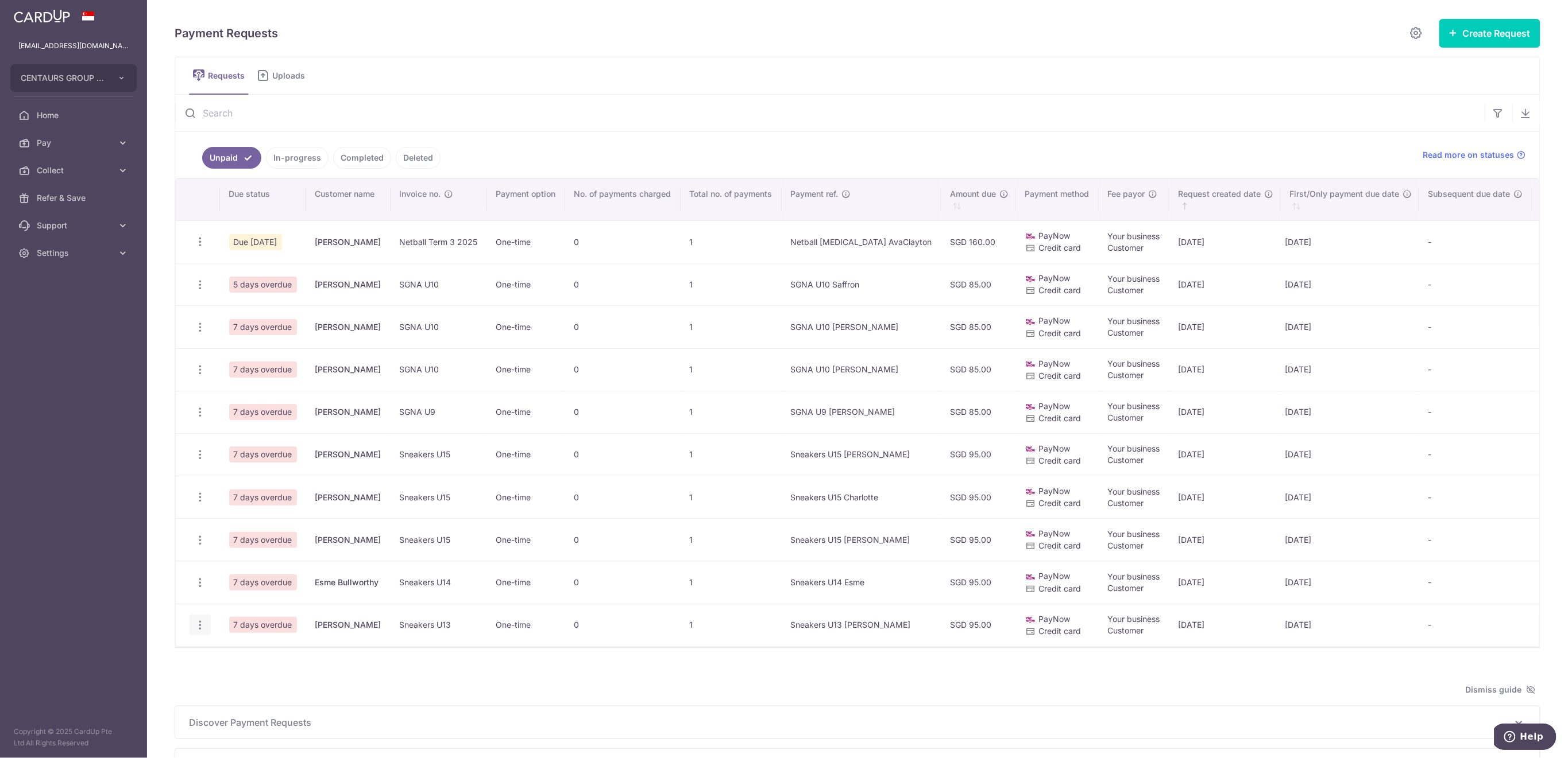
click at [200, 631] on icon "button" at bounding box center [200, 625] width 12 height 12
click at [248, 712] on span "Share Request" at bounding box center [258, 712] width 73 height 14
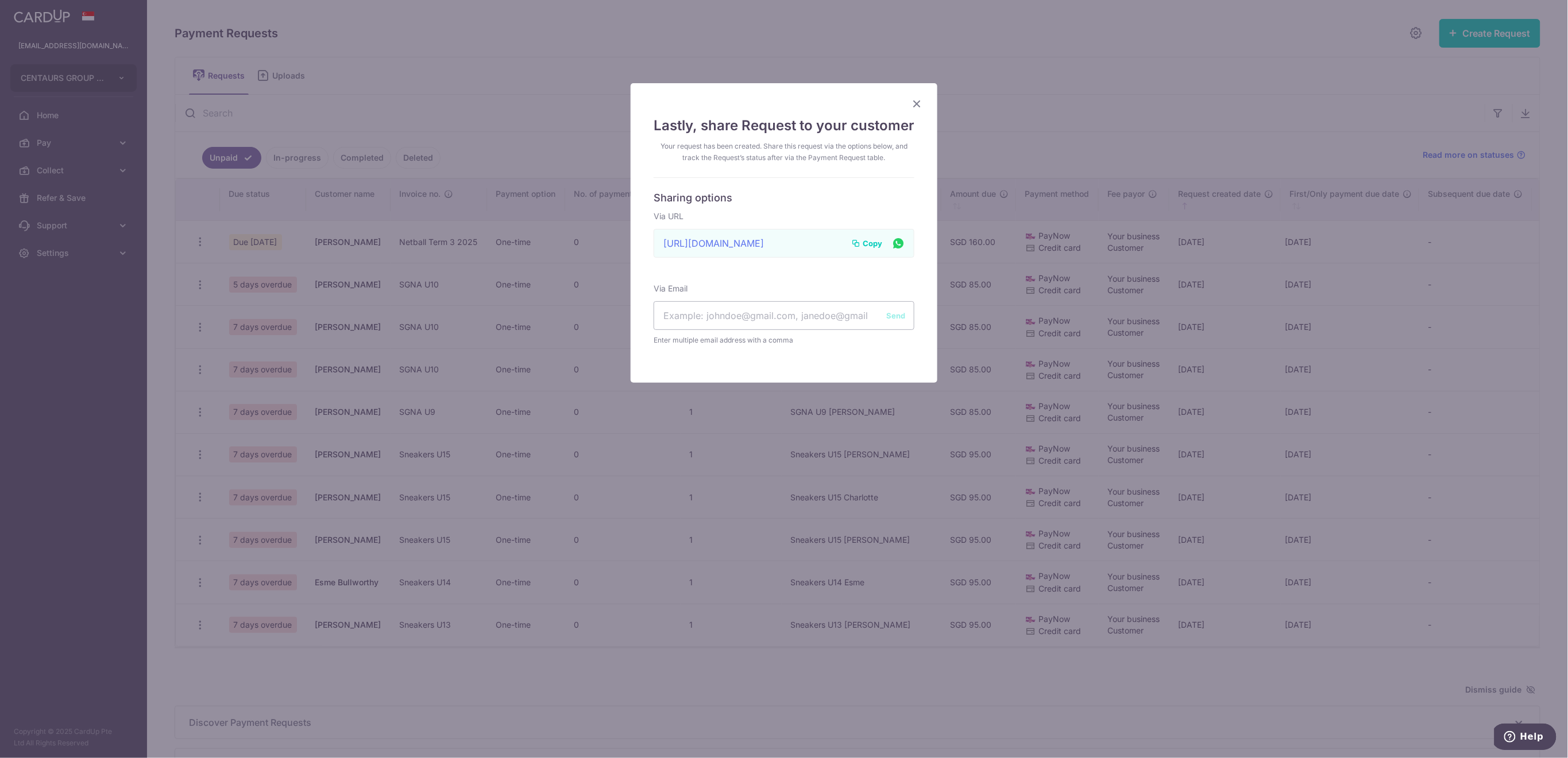
click at [864, 238] on span "Copy" at bounding box center [872, 243] width 20 height 12
click at [764, 309] on input "text" at bounding box center [784, 315] width 261 height 29
paste input "[EMAIL_ADDRESS][DOMAIN_NAME] [PERSON_NAME][EMAIL_ADDRESS][DOMAIN_NAME]"
click at [752, 319] on input "[EMAIL_ADDRESS][DOMAIN_NAME] [PERSON_NAME][EMAIL_ADDRESS][DOMAIN_NAME]" at bounding box center [784, 315] width 261 height 29
type input "[EMAIL_ADDRESS][DOMAIN_NAME], [PERSON_NAME][EMAIL_ADDRESS][DOMAIN_NAME]"
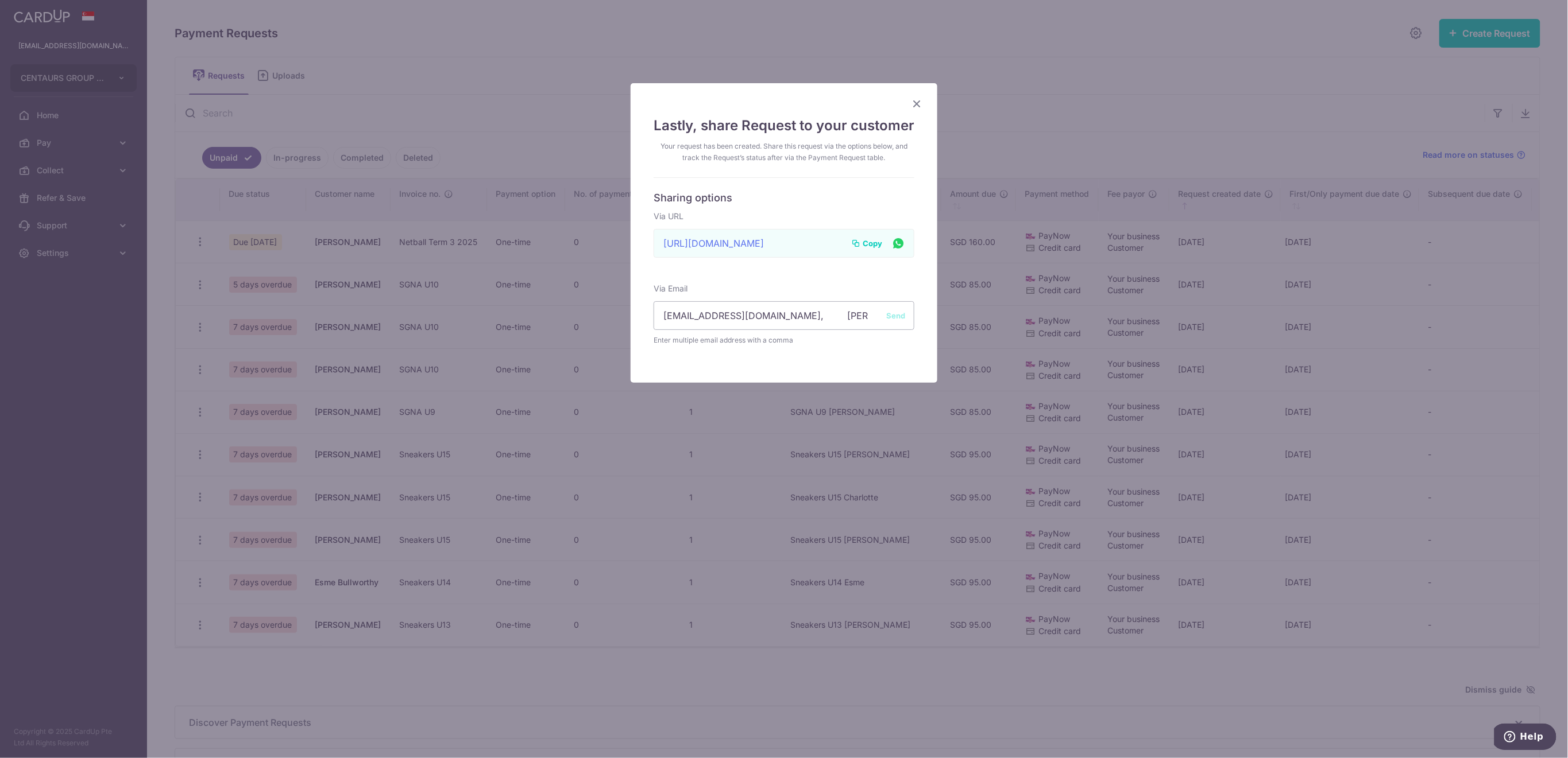
click at [886, 313] on button "Send" at bounding box center [895, 316] width 19 height 12
click at [910, 103] on icon "Close" at bounding box center [917, 104] width 14 height 15
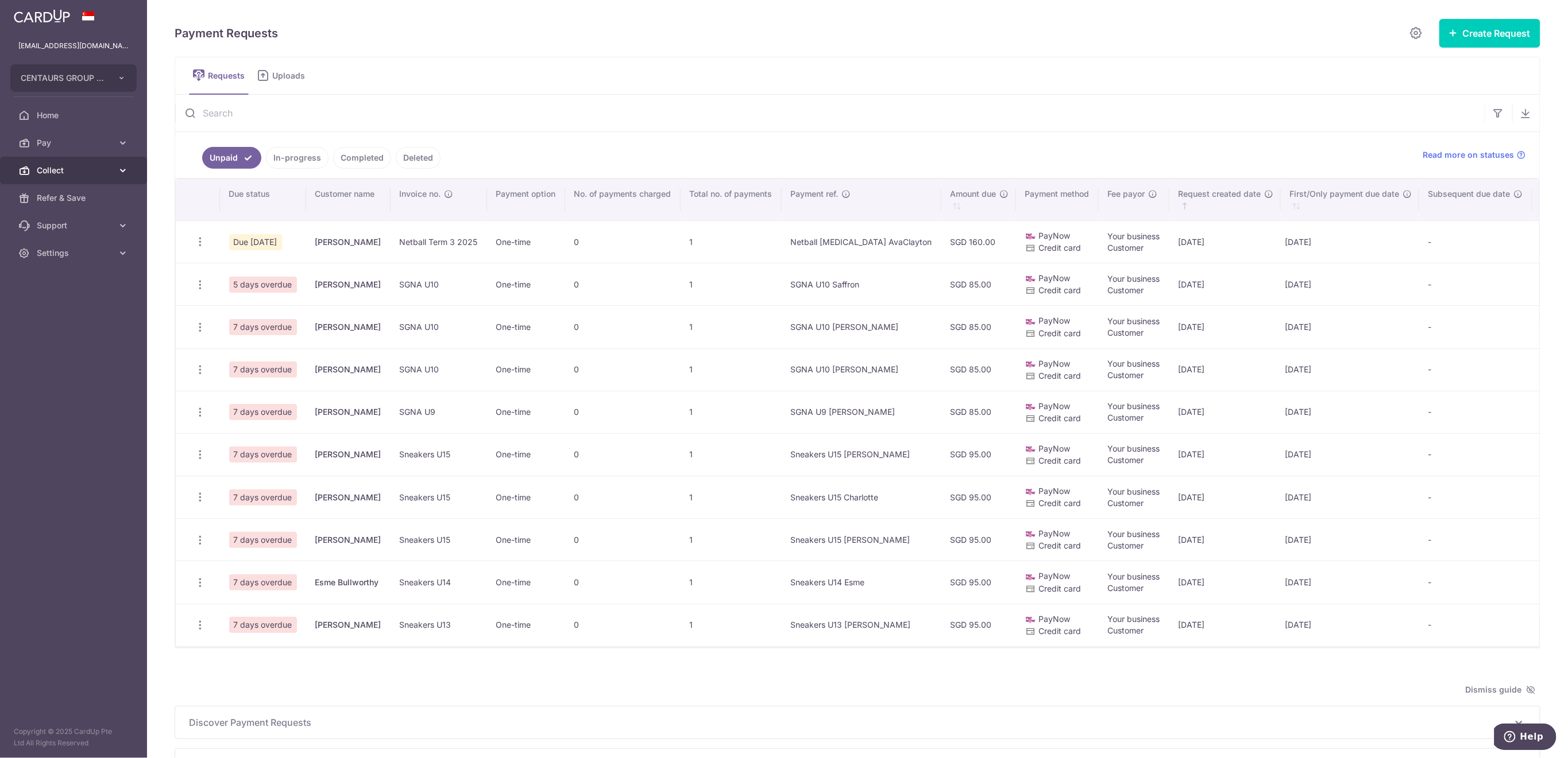
click at [57, 174] on span "Collect" at bounding box center [74, 171] width 75 height 12
click at [72, 206] on link "Dashboard" at bounding box center [73, 198] width 147 height 28
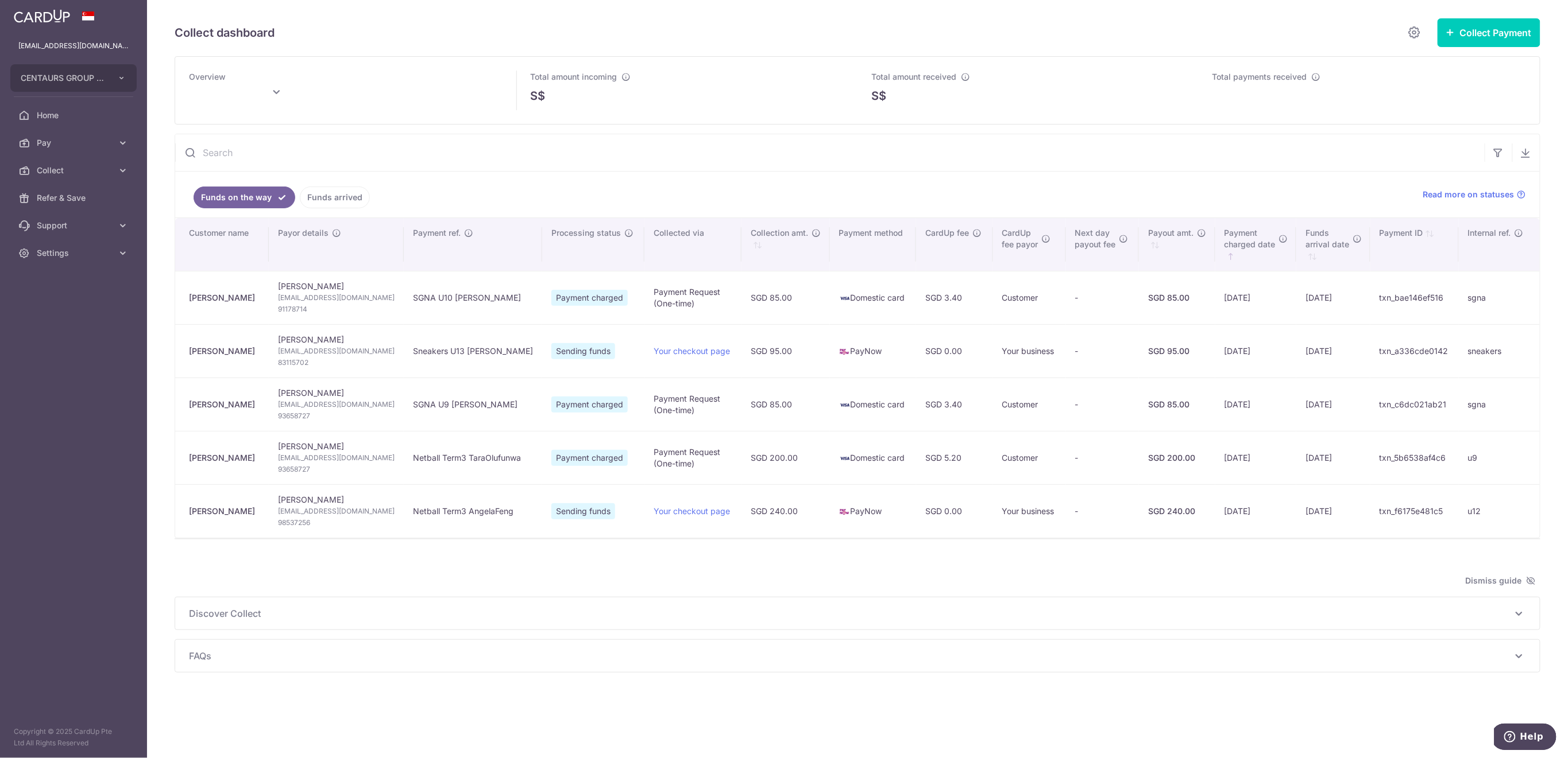
type input "[DATE]"
